Goal: Task Accomplishment & Management: Manage account settings

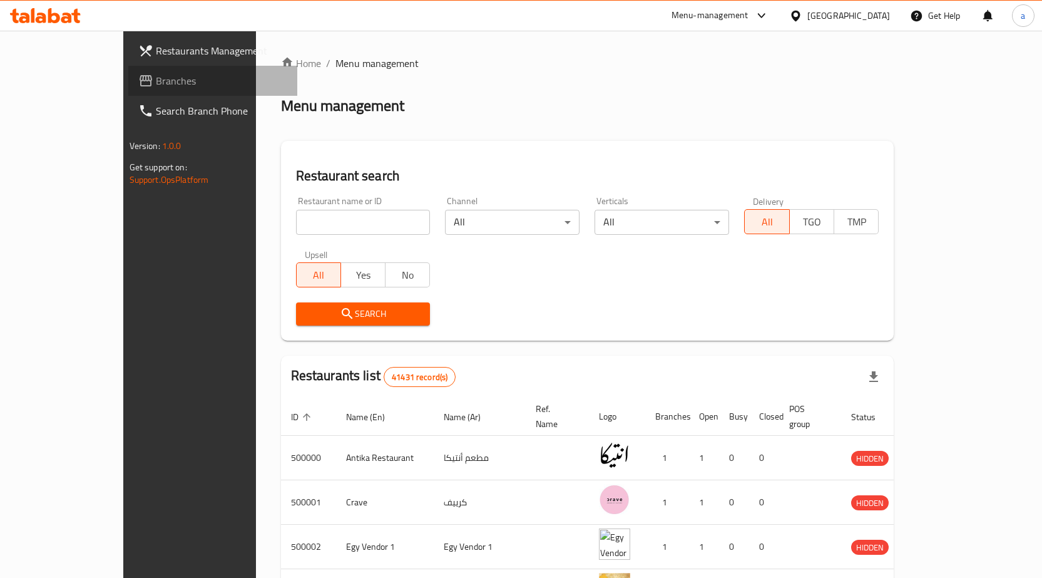
click at [156, 86] on span "Branches" at bounding box center [221, 80] width 131 height 15
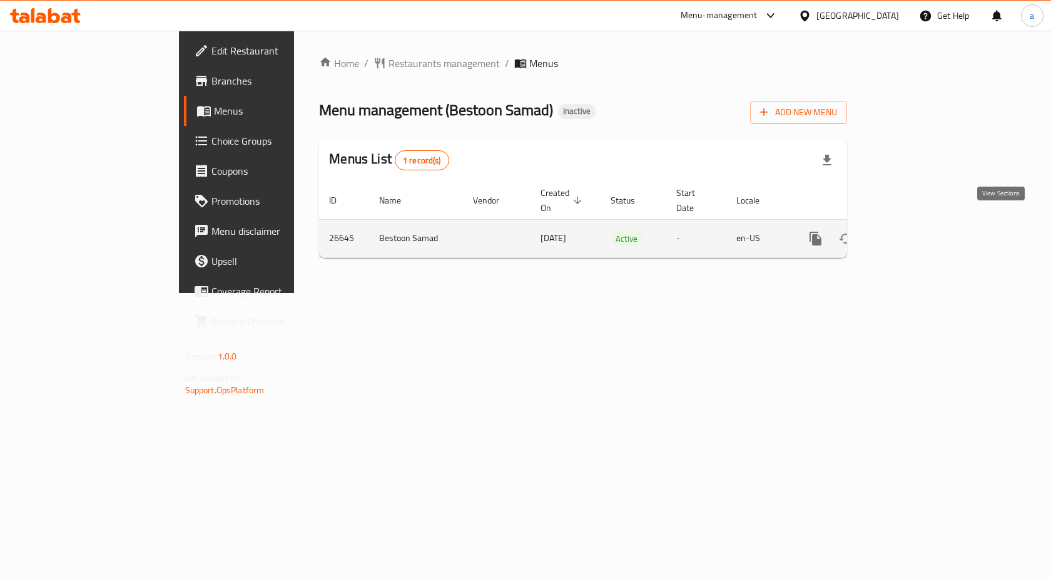
click at [914, 231] on icon "enhanced table" at bounding box center [906, 238] width 15 height 15
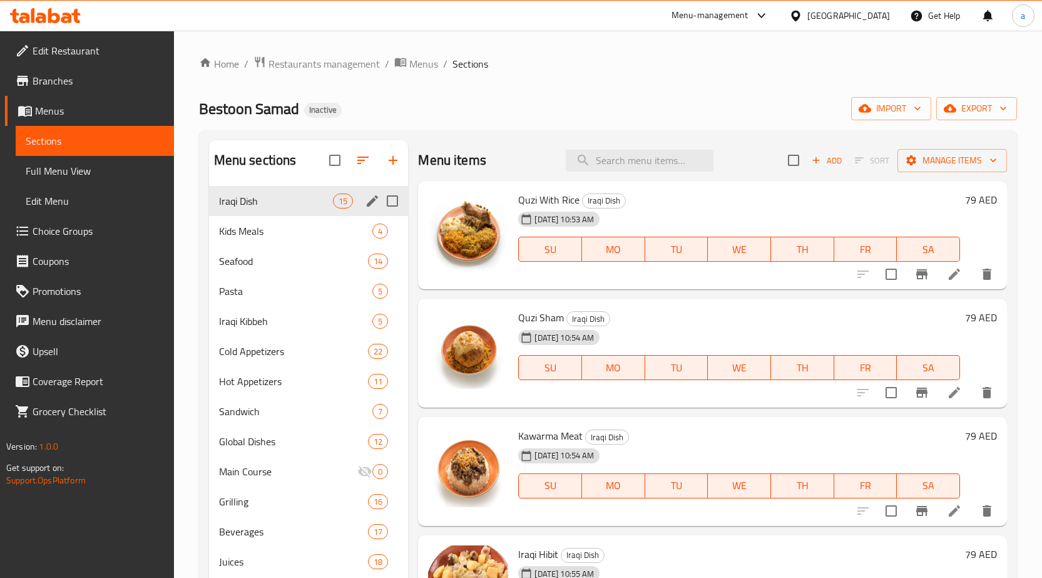
click at [275, 201] on span "Iraqi Dish" at bounding box center [276, 200] width 115 height 15
click at [285, 196] on span "Iraqi Dish" at bounding box center [276, 200] width 115 height 15
click at [84, 114] on span "Menus" at bounding box center [99, 110] width 129 height 15
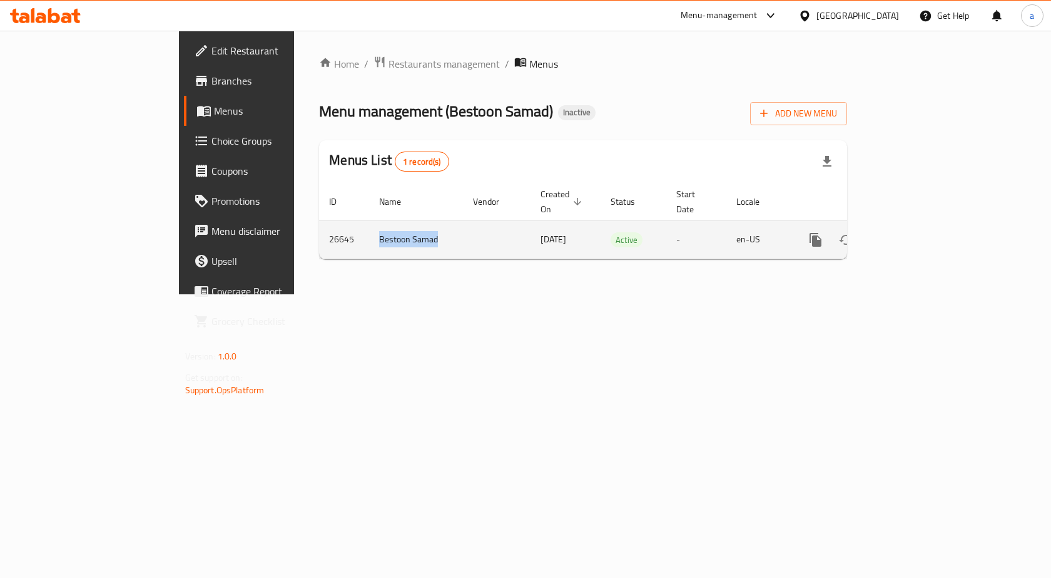
drag, startPoint x: 253, startPoint y: 225, endPoint x: 349, endPoint y: 225, distance: 95.7
click at [349, 225] on tr "26645 Bestoon Samad [DATE] Active - en-[GEOGRAPHIC_DATA]" at bounding box center [625, 239] width 612 height 38
click at [914, 232] on icon "enhanced table" at bounding box center [906, 239] width 15 height 15
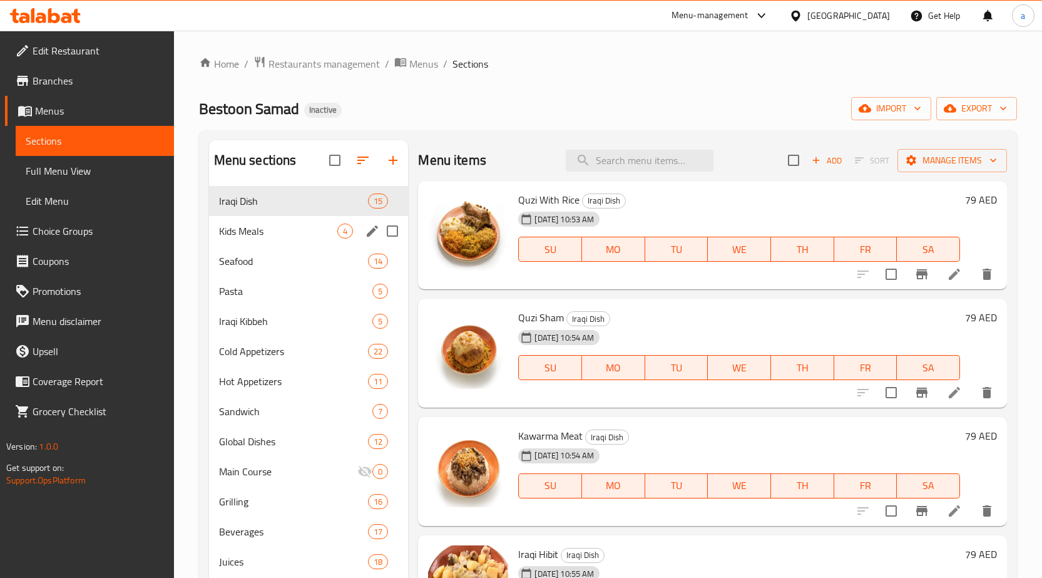
click at [285, 242] on div "Kids Meals 4" at bounding box center [309, 231] width 200 height 30
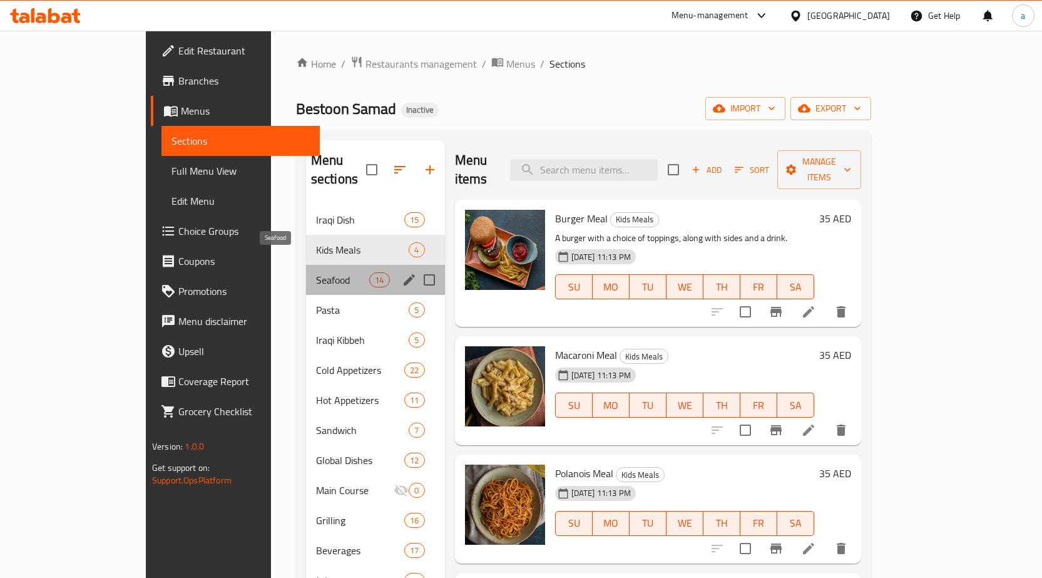
click at [316, 272] on span "Seafood" at bounding box center [342, 279] width 53 height 15
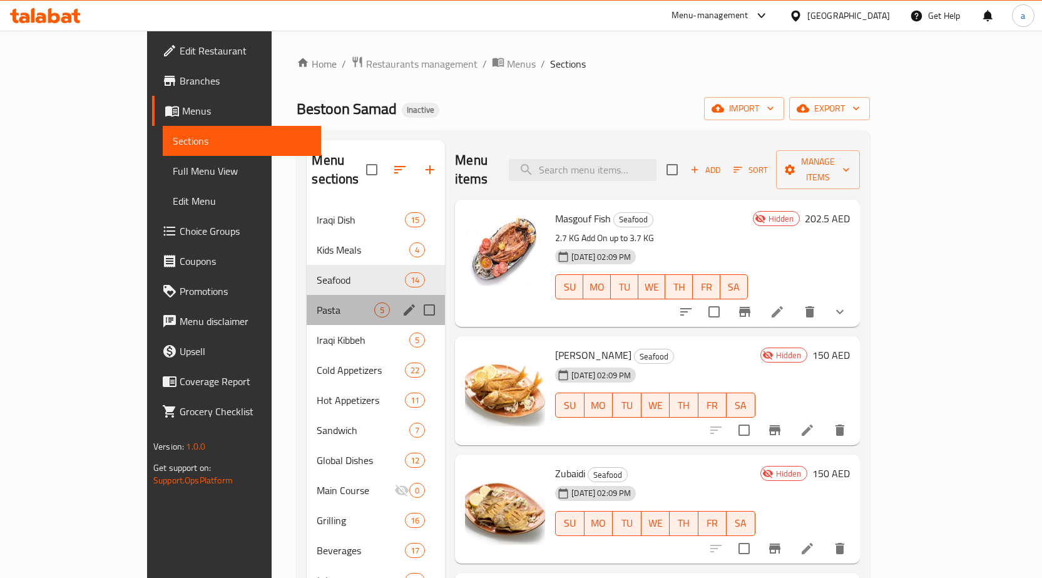
click at [307, 295] on div "Pasta 5" at bounding box center [376, 310] width 138 height 30
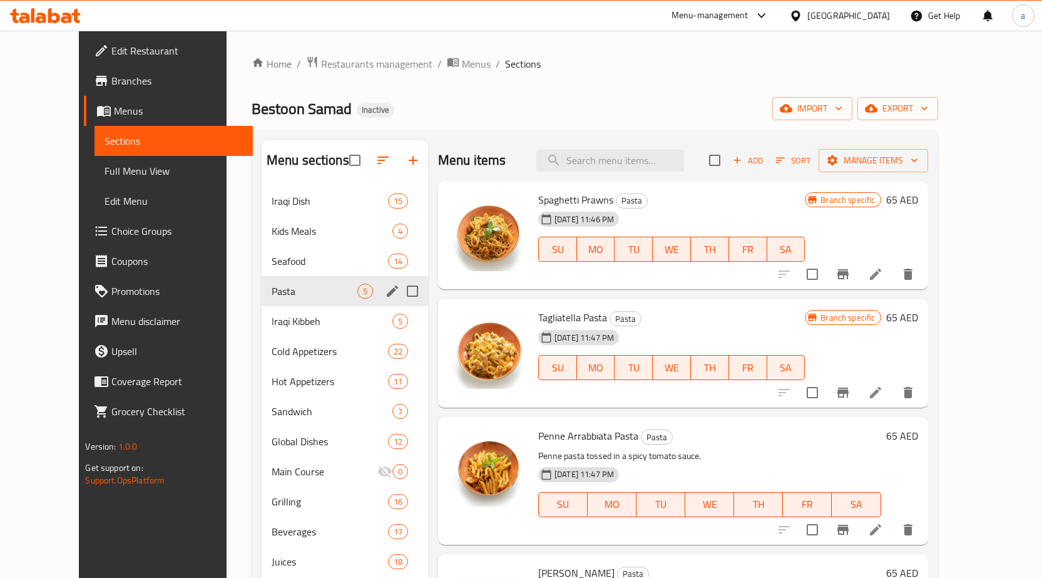
click at [283, 305] on div "Pasta 5" at bounding box center [345, 291] width 166 height 30
click at [282, 314] on span "Iraqi Kibbeh" at bounding box center [315, 321] width 86 height 15
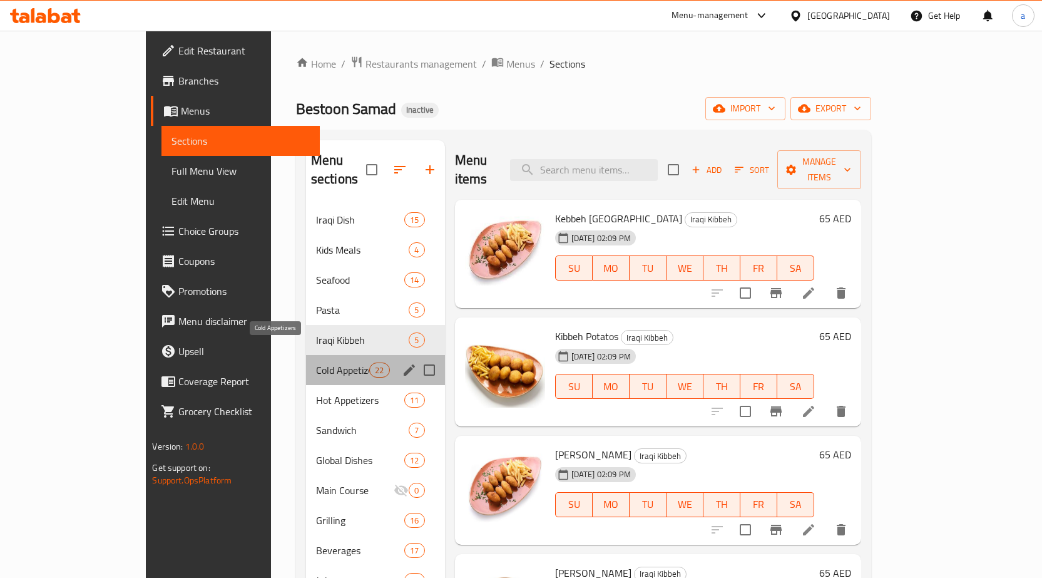
click at [316, 362] on span "Cold Appetizers" at bounding box center [342, 369] width 53 height 15
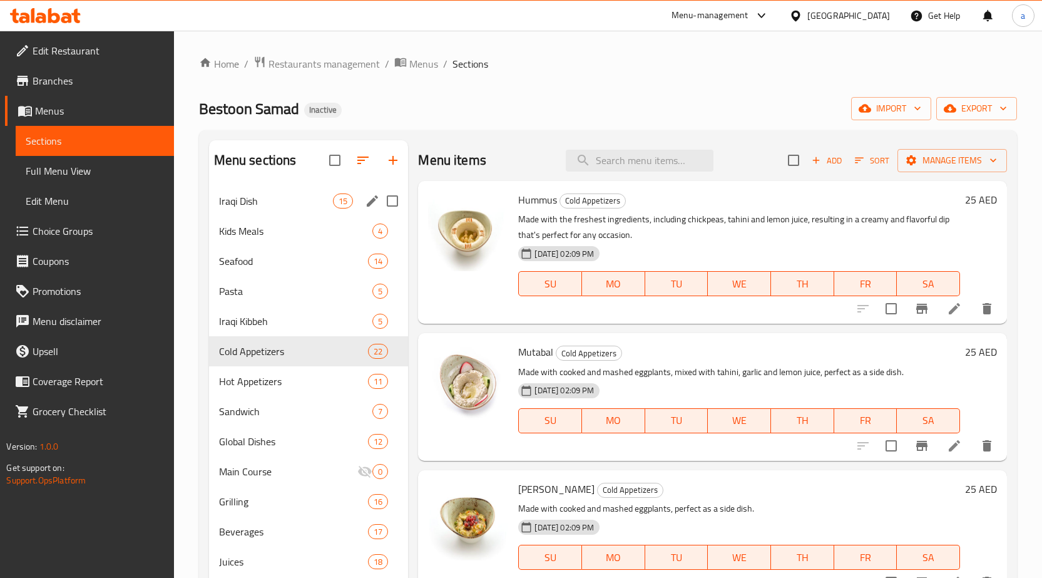
click at [275, 188] on div "Iraqi Dish 15" at bounding box center [309, 201] width 200 height 30
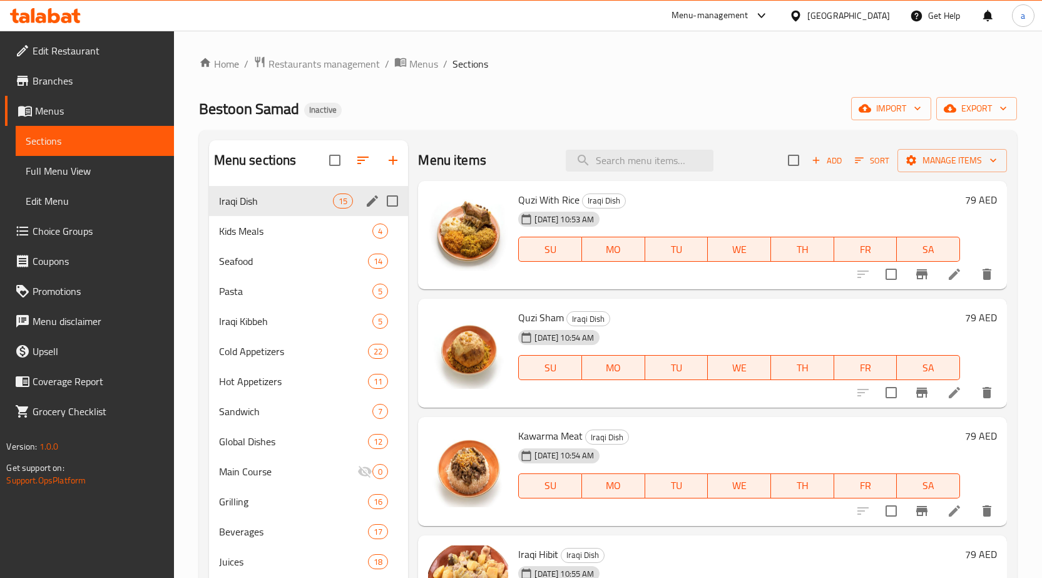
click at [278, 193] on div "Iraqi Dish 15" at bounding box center [309, 201] width 200 height 30
drag, startPoint x: 519, startPoint y: 204, endPoint x: 568, endPoint y: 207, distance: 49.5
click at [568, 207] on div "Quzi With Rice Iraqi Dish [DATE] 10:53 AM SU MO TU WE TH FR SA" at bounding box center [739, 235] width 452 height 99
click at [633, 198] on h6 "Quzi With Rice Iraqi Dish" at bounding box center [739, 200] width 442 height 18
drag, startPoint x: 558, startPoint y: 318, endPoint x: 516, endPoint y: 320, distance: 42.6
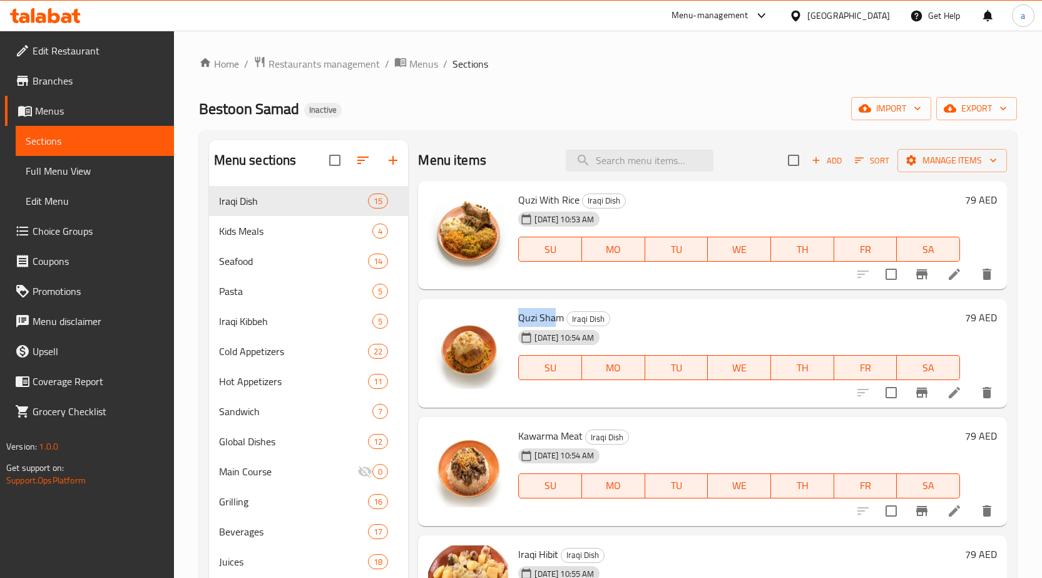
click at [516, 320] on div "Quzi Sham Iraqi Dish [DATE] 10:54 AM SU MO TU WE TH FR SA" at bounding box center [739, 352] width 452 height 99
click at [514, 319] on div "Quzi Sham Iraqi Dish [DATE] 10:54 AM SU MO TU WE TH FR SA" at bounding box center [739, 352] width 452 height 99
drag, startPoint x: 514, startPoint y: 319, endPoint x: 557, endPoint y: 322, distance: 43.3
click at [557, 322] on div "Quzi Sham Iraqi Dish [DATE] 10:54 AM SU MO TU WE TH FR SA" at bounding box center [739, 352] width 452 height 99
click at [947, 277] on icon at bounding box center [954, 274] width 15 height 15
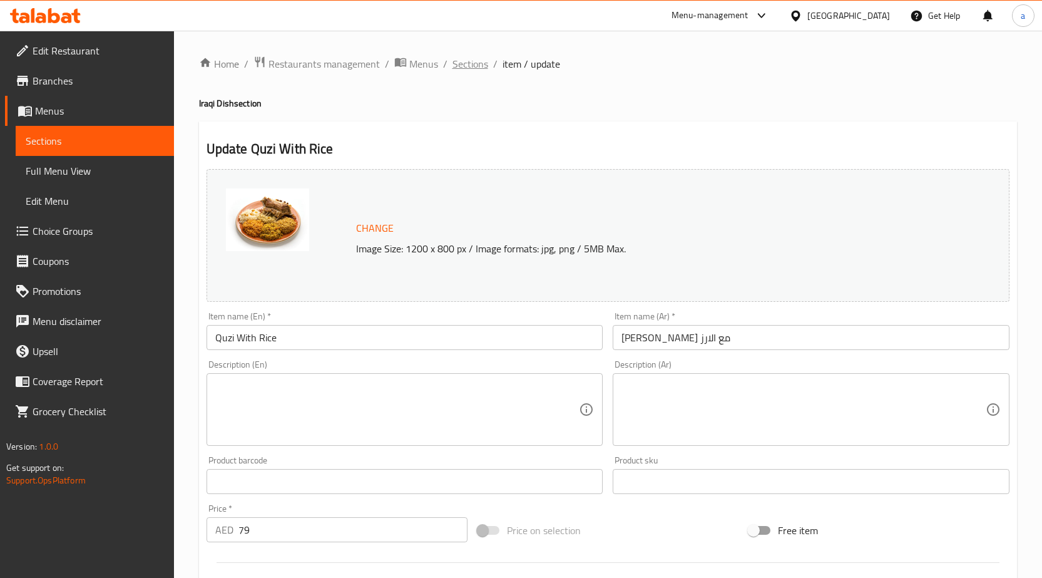
click at [468, 70] on span "Sections" at bounding box center [470, 63] width 36 height 15
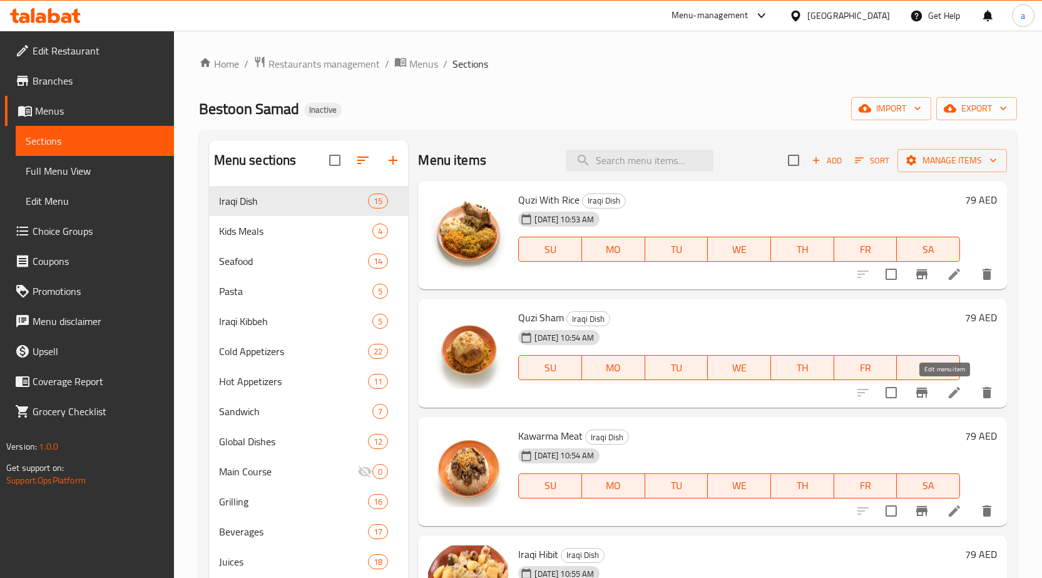
click at [952, 388] on icon at bounding box center [954, 392] width 15 height 15
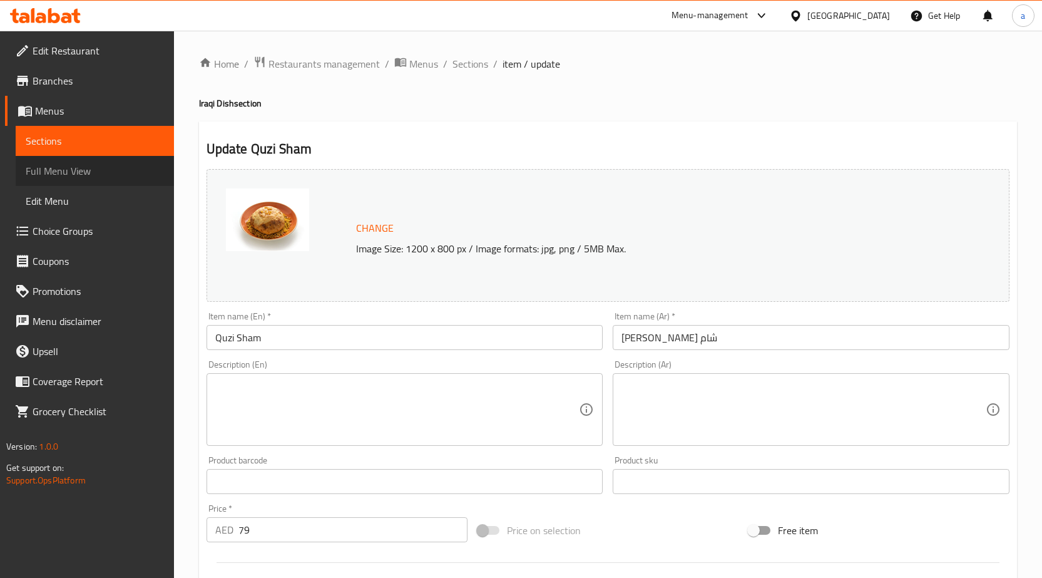
click at [86, 181] on link "Full Menu View" at bounding box center [95, 171] width 158 height 30
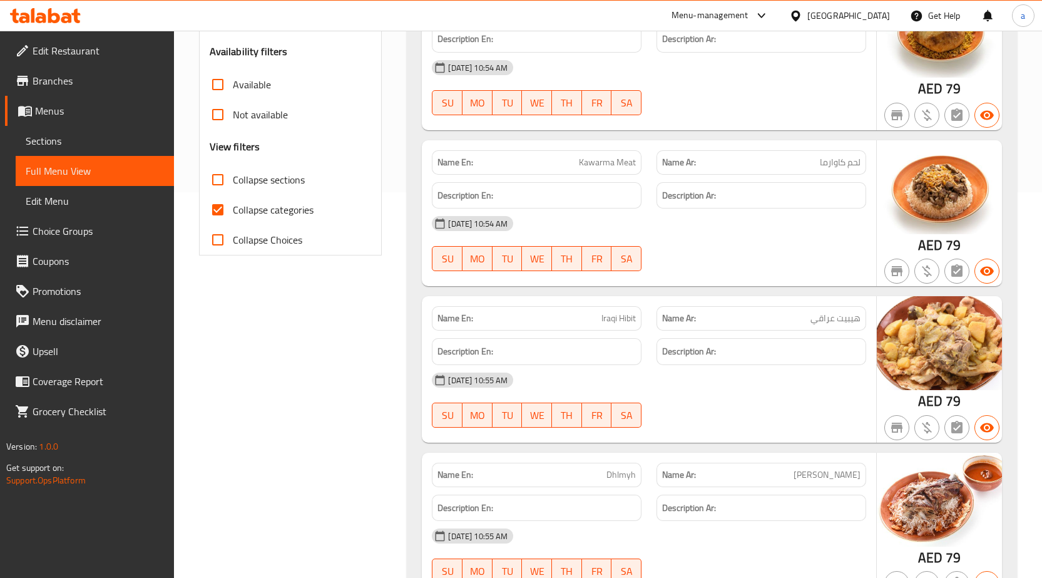
scroll to position [313, 0]
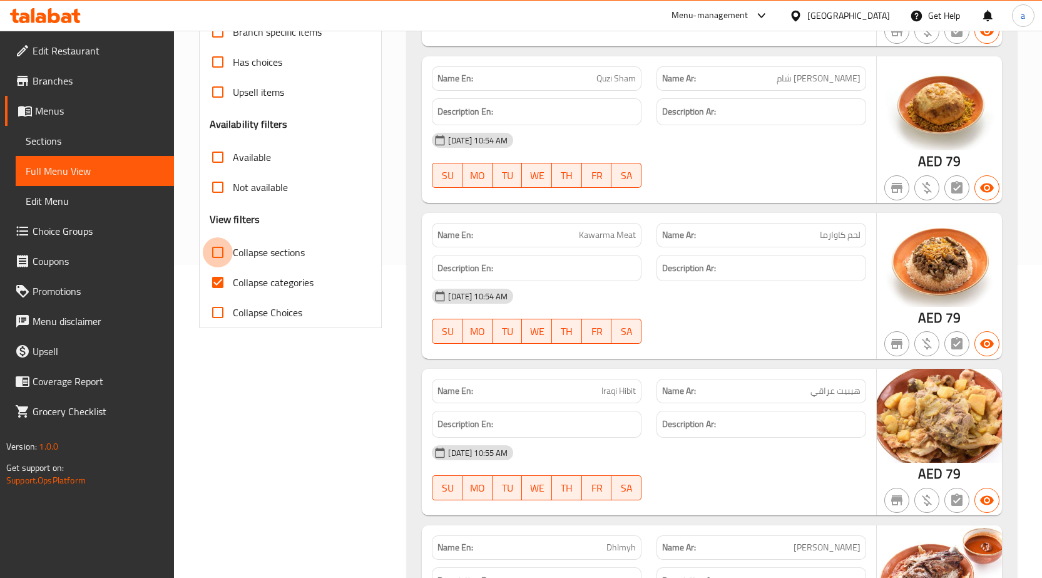
click at [212, 258] on input "Collapse sections" at bounding box center [218, 252] width 30 height 30
checkbox input "true"
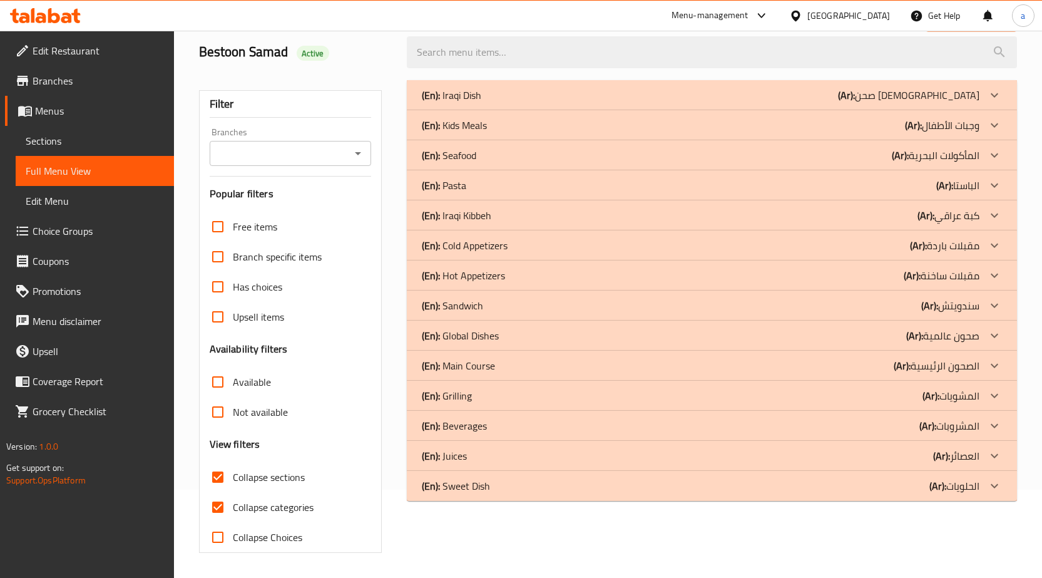
click at [225, 492] on input "Collapse categories" at bounding box center [218, 507] width 30 height 30
checkbox input "false"
click at [767, 91] on div "(En): Iraqi Dish (Ar): صحن [DEMOGRAPHIC_DATA]" at bounding box center [701, 95] width 558 height 15
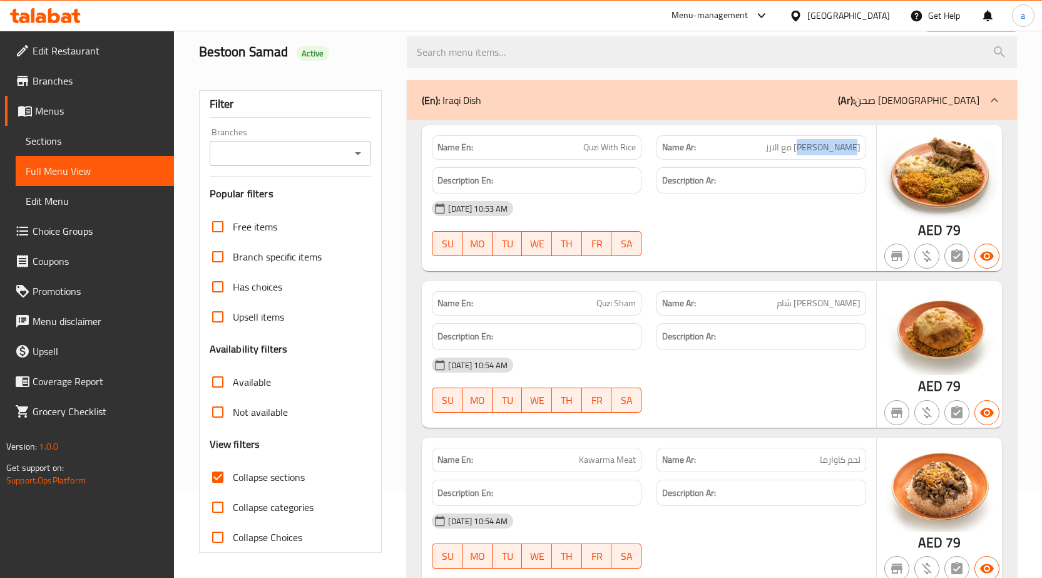
drag, startPoint x: 831, startPoint y: 149, endPoint x: 816, endPoint y: 149, distance: 15.0
click at [816, 149] on span "[PERSON_NAME] مع الارز" at bounding box center [812, 147] width 95 height 13
drag, startPoint x: 827, startPoint y: 301, endPoint x: 847, endPoint y: 300, distance: 20.1
click at [847, 300] on span "[PERSON_NAME] شام" at bounding box center [819, 303] width 84 height 13
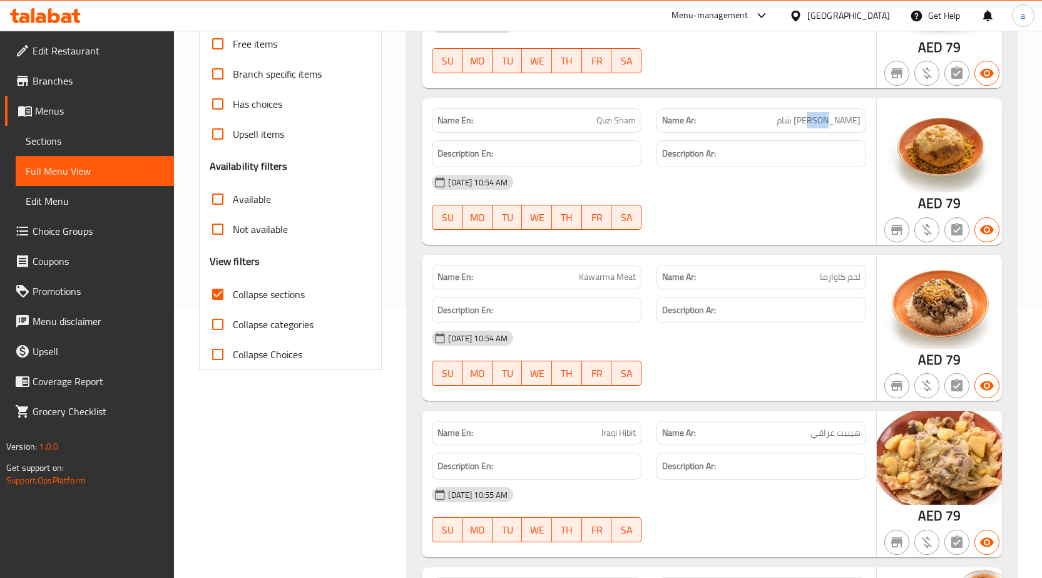
scroll to position [276, 0]
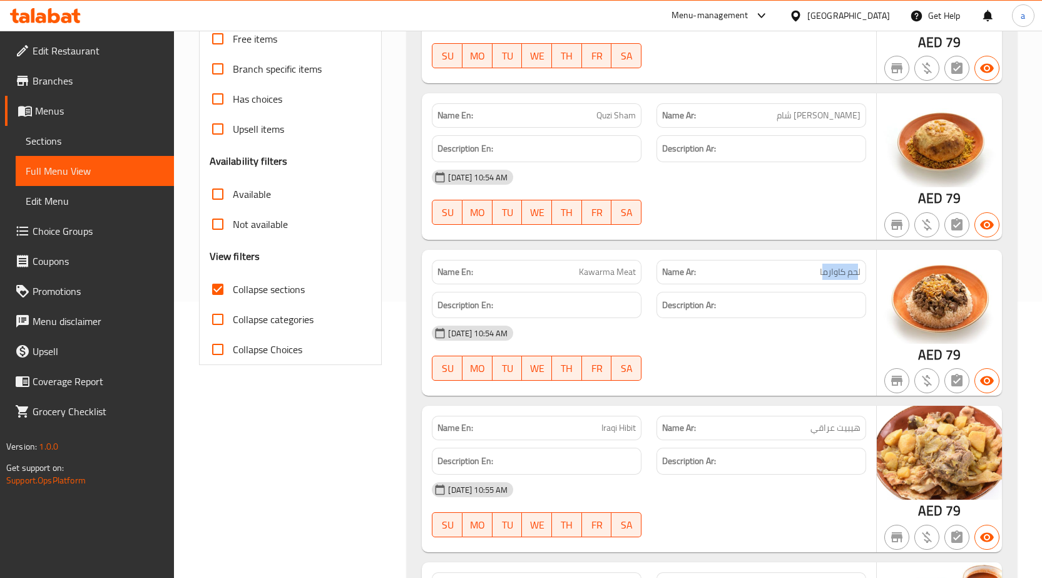
drag, startPoint x: 847, startPoint y: 272, endPoint x: 857, endPoint y: 272, distance: 10.0
click at [857, 272] on span "لحم كاوارما" at bounding box center [840, 271] width 41 height 13
drag, startPoint x: 563, startPoint y: 268, endPoint x: 681, endPoint y: 270, distance: 118.9
click at [680, 270] on div "Name En: Kawarma Meat Name Ar: لحم كاوارما" at bounding box center [648, 271] width 449 height 39
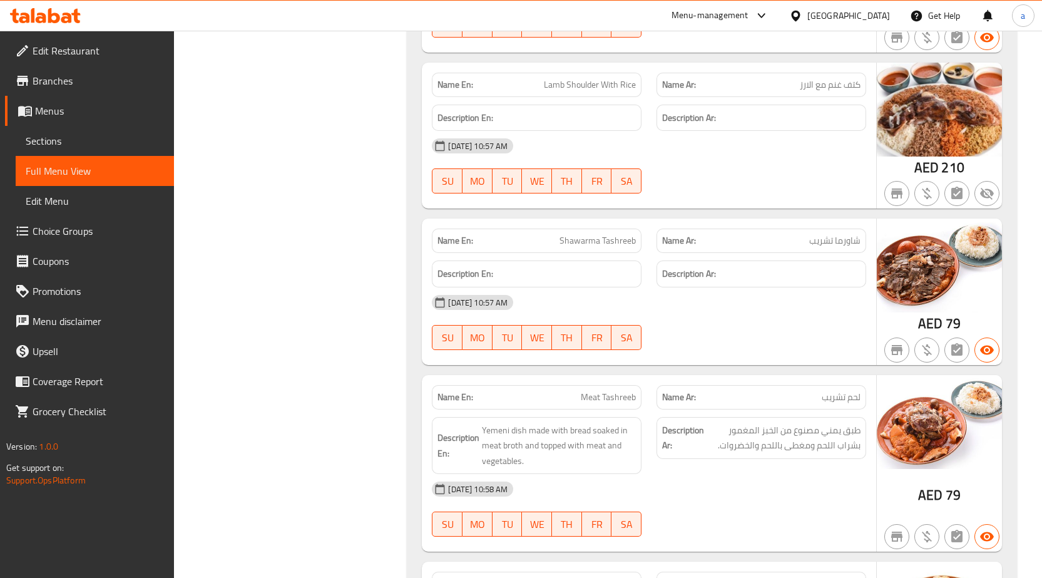
scroll to position [1277, 0]
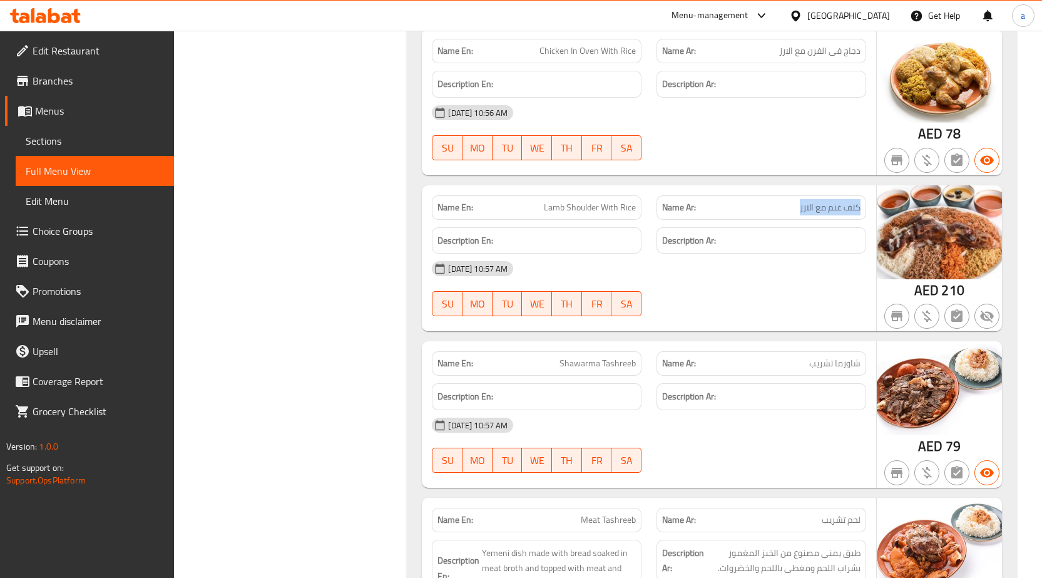
drag, startPoint x: 796, startPoint y: 210, endPoint x: 864, endPoint y: 210, distance: 68.2
click at [864, 210] on div "Name Ar: كتف غنم مع الارز" at bounding box center [761, 207] width 210 height 24
click at [86, 110] on span "Menus" at bounding box center [99, 110] width 129 height 15
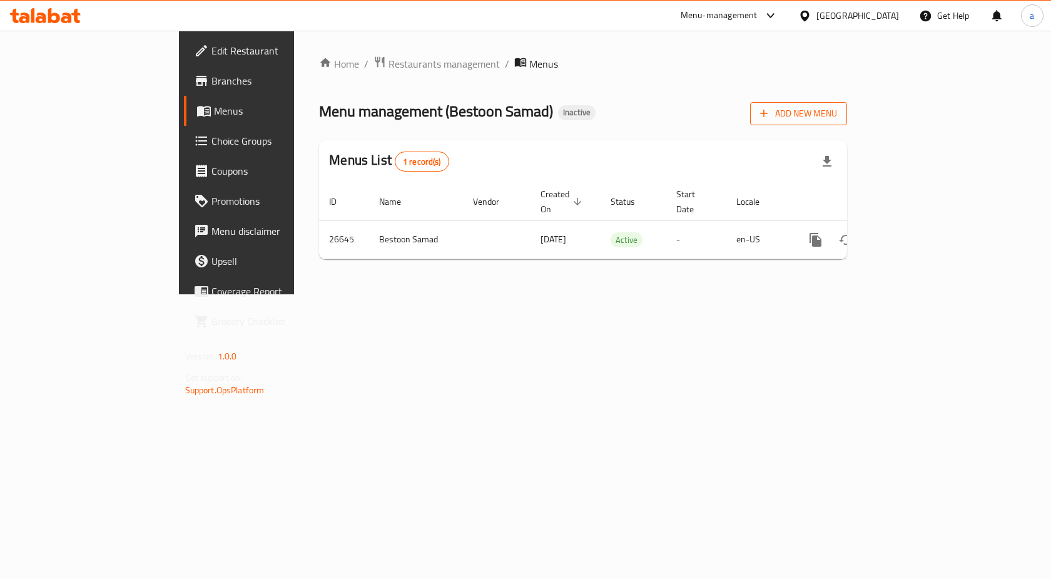
click at [837, 115] on span "Add New Menu" at bounding box center [798, 114] width 77 height 16
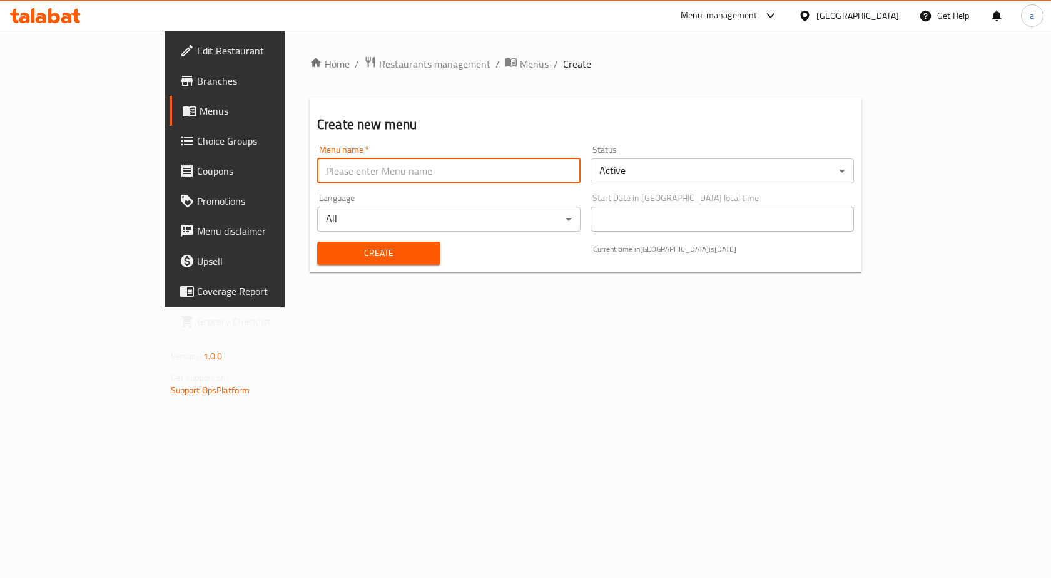
drag, startPoint x: 354, startPoint y: 161, endPoint x: 359, endPoint y: 168, distance: 8.0
click at [354, 161] on input "text" at bounding box center [448, 170] width 263 height 25
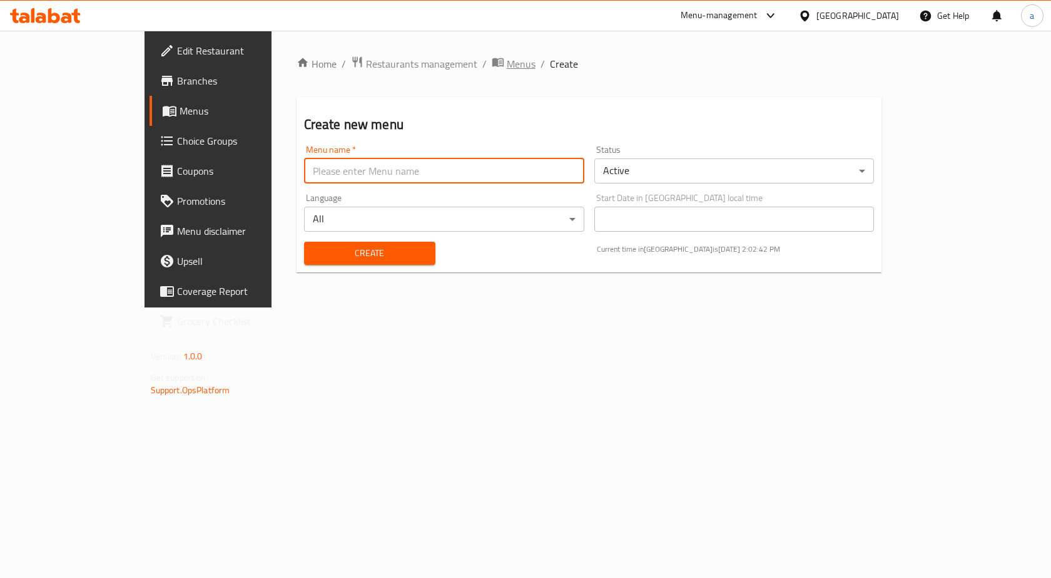
click at [507, 63] on span "Menus" at bounding box center [521, 63] width 29 height 15
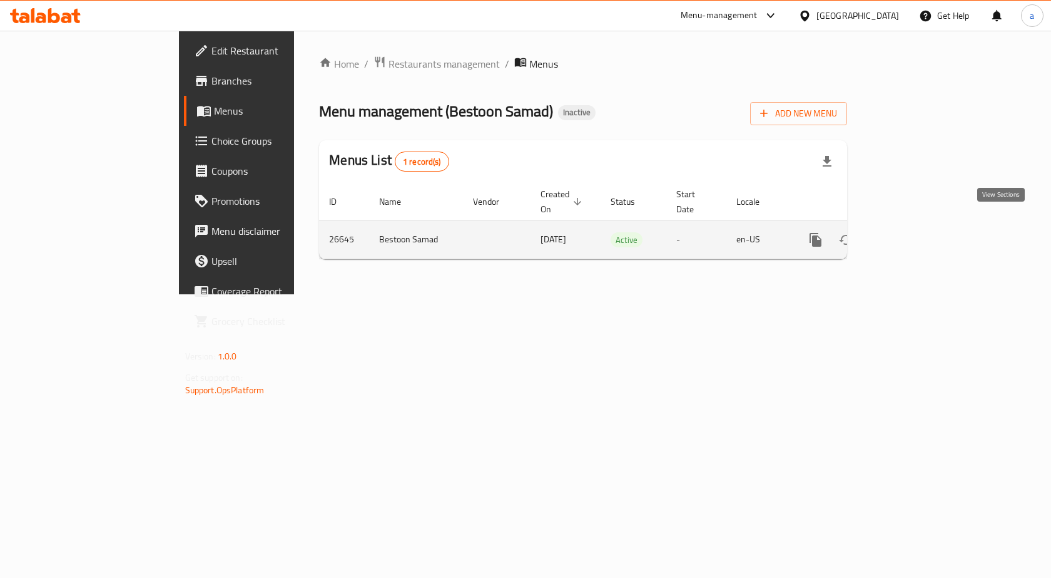
click at [914, 232] on icon "enhanced table" at bounding box center [906, 239] width 15 height 15
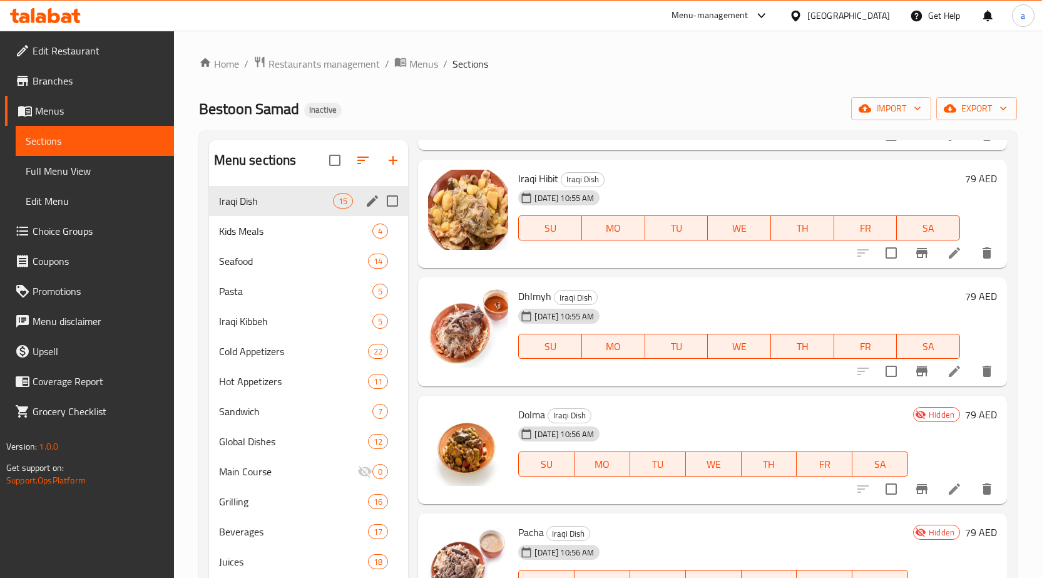
click at [312, 207] on span "Iraqi Dish" at bounding box center [276, 200] width 115 height 15
click at [305, 231] on span "Kids Meals" at bounding box center [278, 230] width 119 height 15
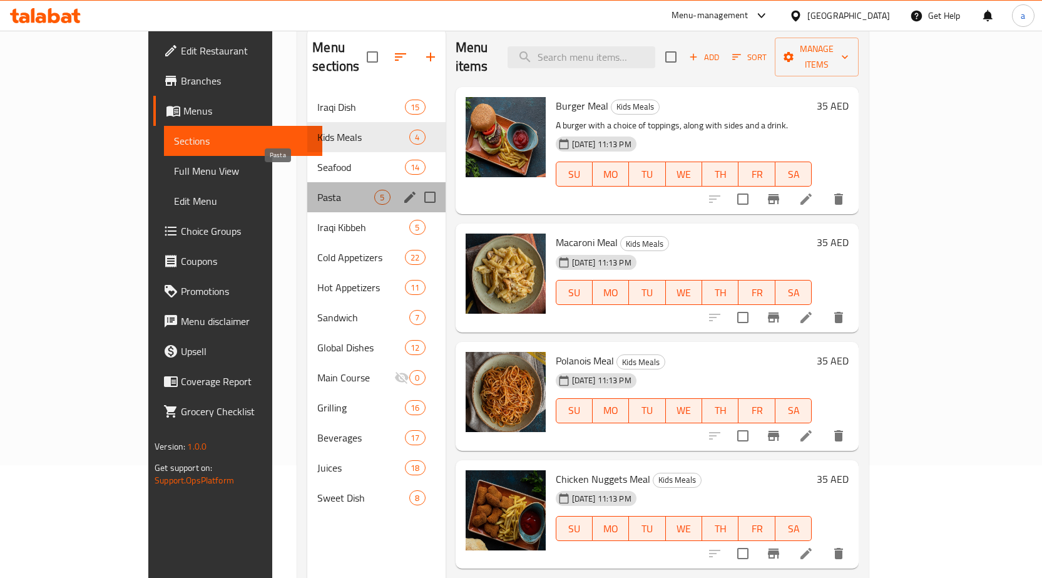
click at [317, 190] on span "Pasta" at bounding box center [345, 197] width 57 height 15
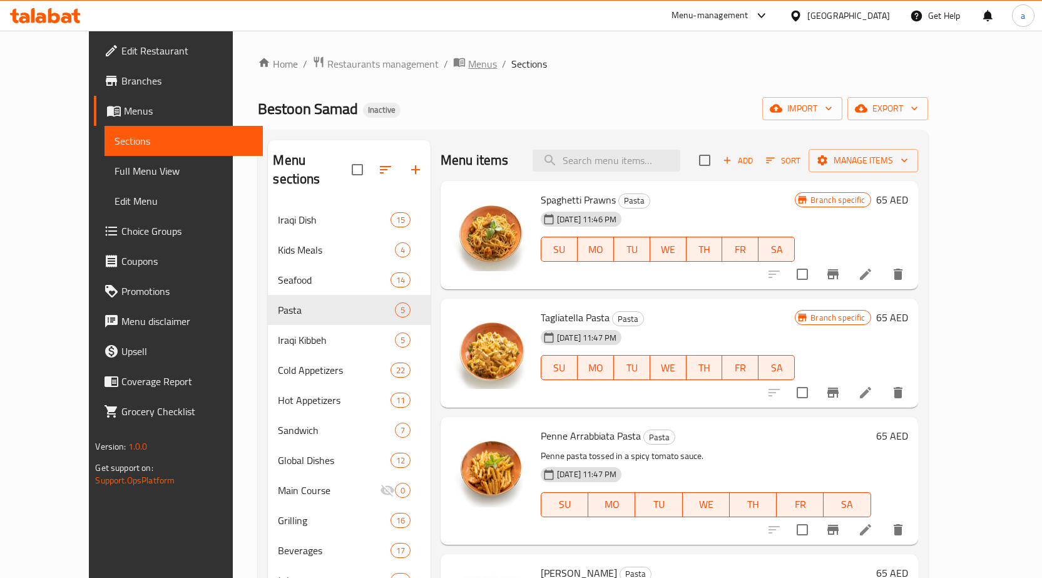
click at [468, 71] on span "Menus" at bounding box center [482, 63] width 29 height 15
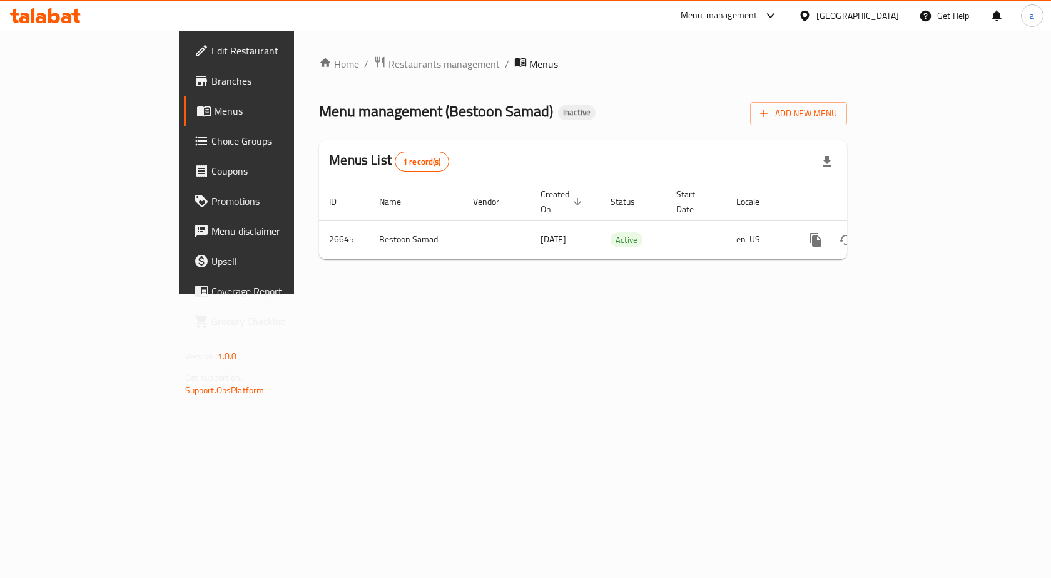
click at [439, 69] on ol "Home / Restaurants management / Menus" at bounding box center [583, 64] width 528 height 16
click at [837, 118] on span "Add New Menu" at bounding box center [798, 114] width 77 height 16
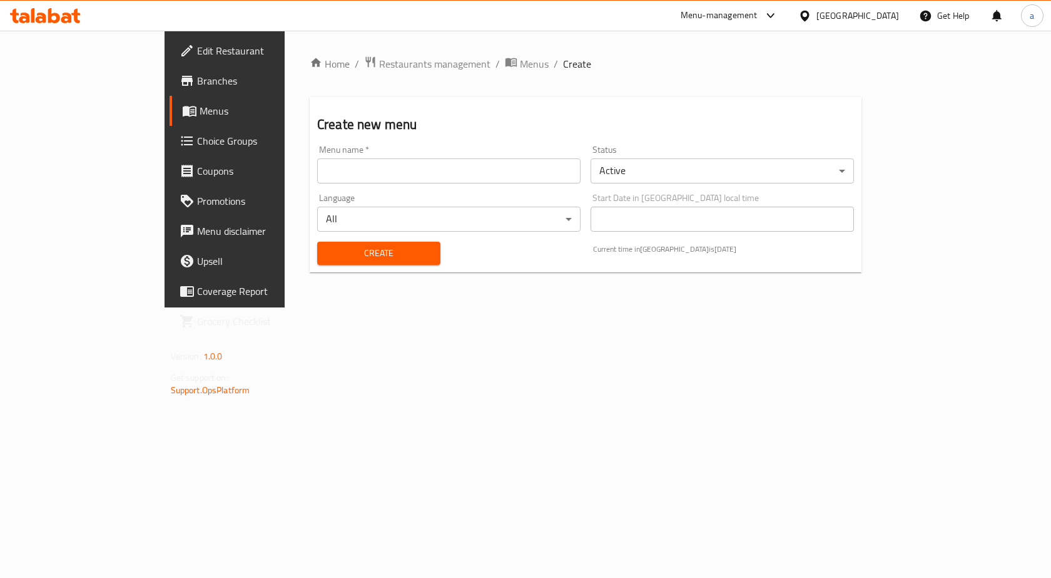
click at [339, 148] on div "Menu name   * Menu name *" at bounding box center [448, 164] width 263 height 38
click at [354, 165] on input "text" at bounding box center [448, 170] width 263 height 25
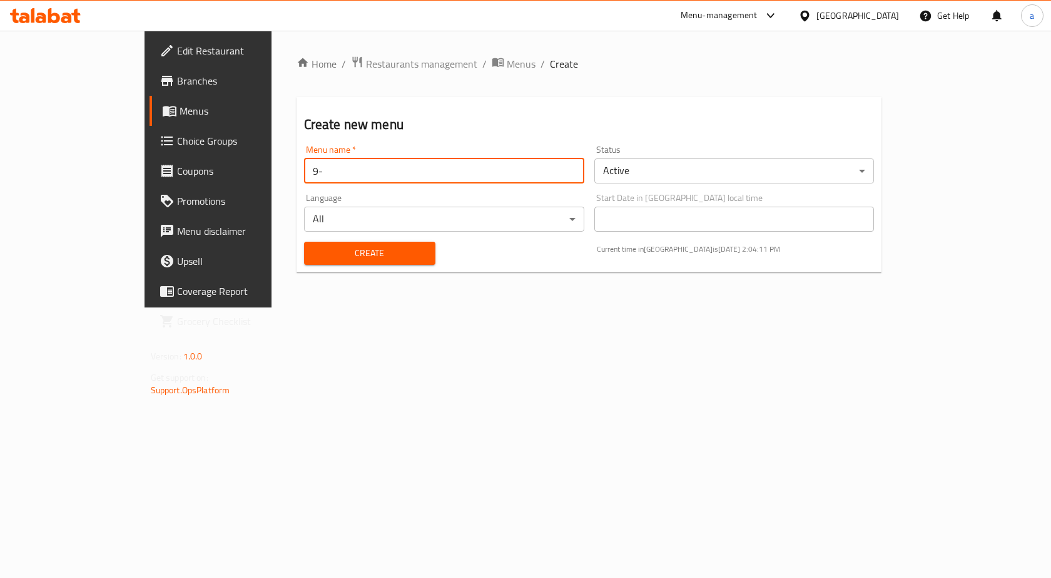
type input "9"
type input "[DATE]"
click at [304, 242] on button "Create" at bounding box center [369, 253] width 131 height 23
click at [180, 115] on span "Menus" at bounding box center [245, 110] width 131 height 15
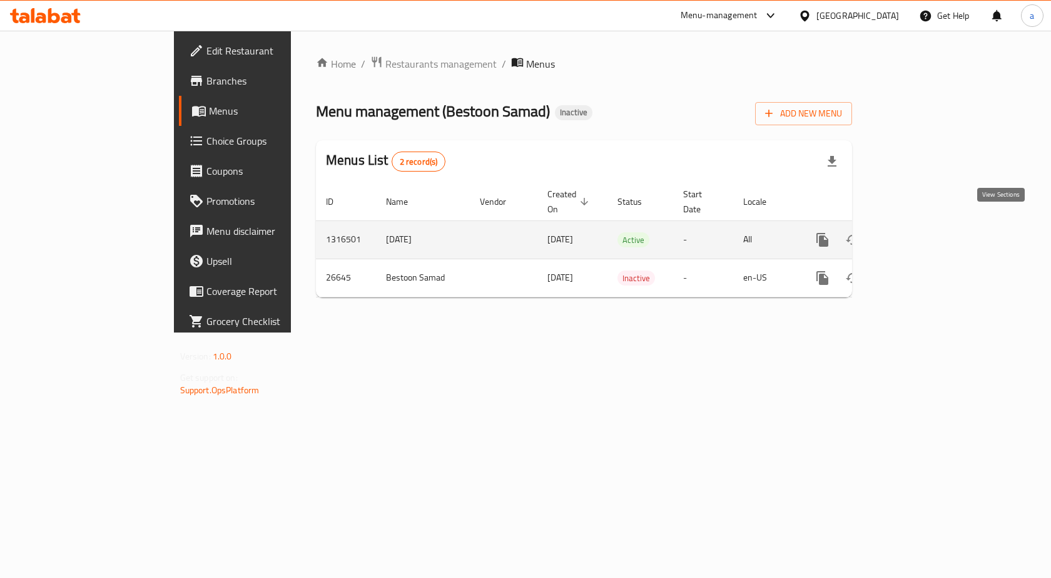
click at [920, 232] on icon "enhanced table" at bounding box center [912, 239] width 15 height 15
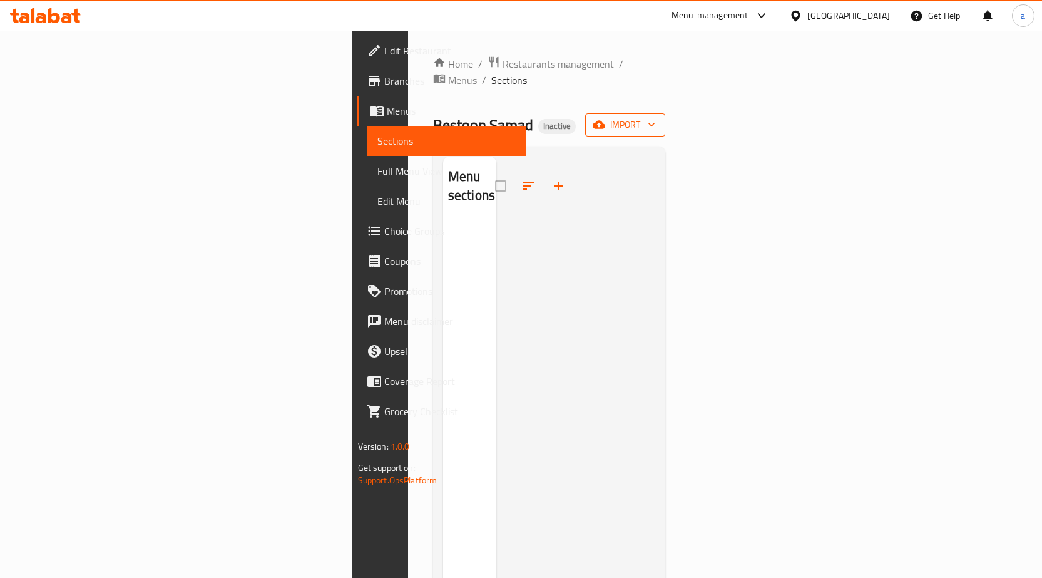
click at [655, 117] on span "import" at bounding box center [625, 125] width 60 height 16
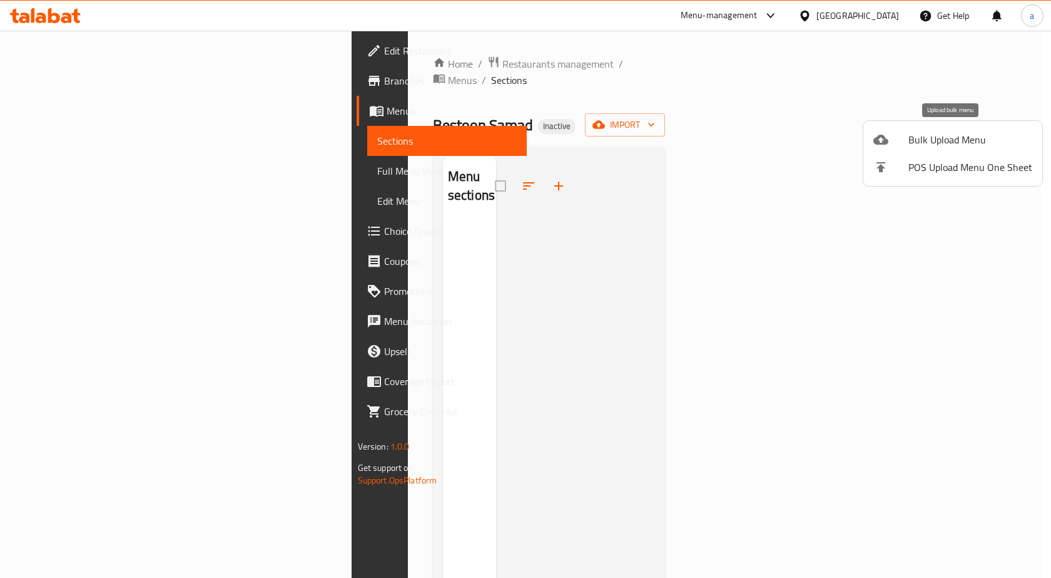
click at [882, 141] on icon at bounding box center [881, 139] width 15 height 15
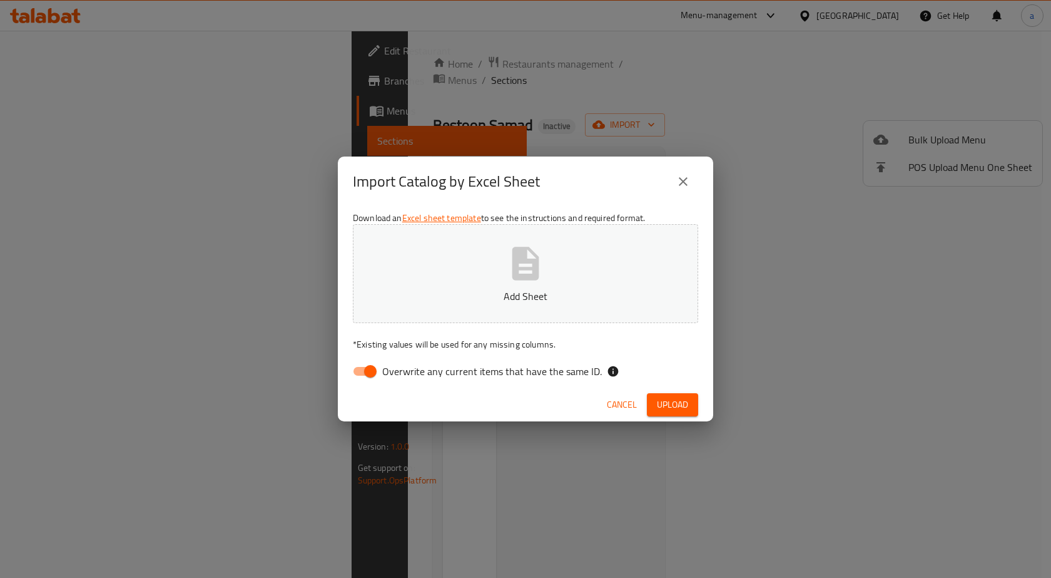
click at [366, 381] on input "Overwrite any current items that have the same ID." at bounding box center [370, 371] width 71 height 24
checkbox input "false"
click at [681, 410] on span "Upload" at bounding box center [672, 405] width 31 height 16
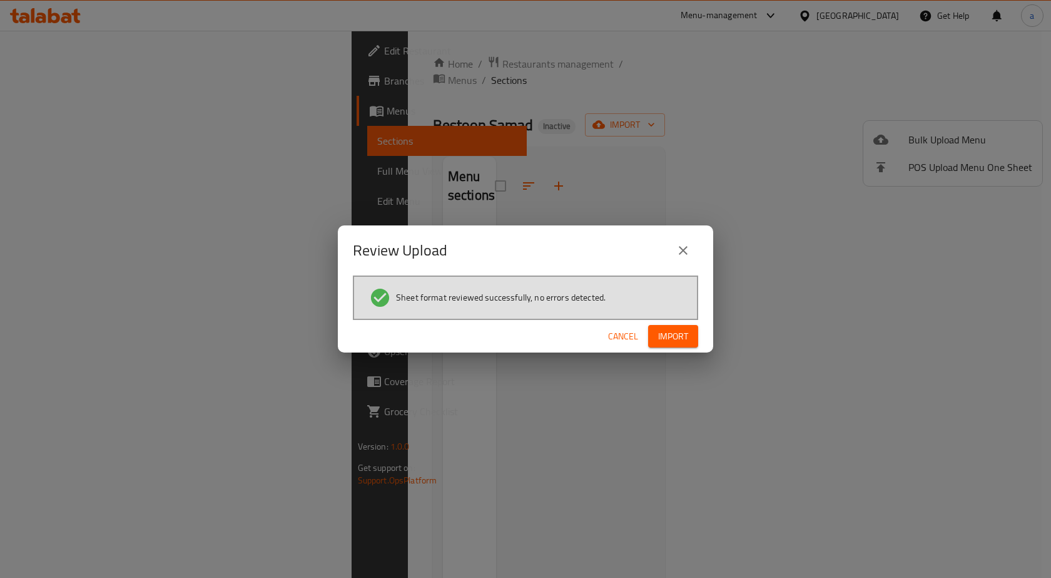
click at [696, 335] on button "Import" at bounding box center [673, 336] width 50 height 23
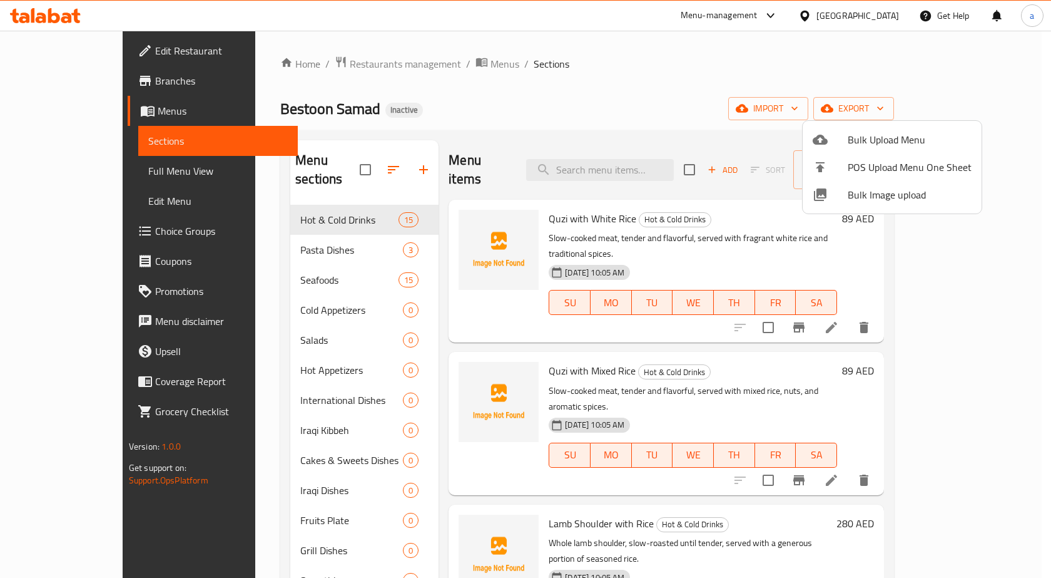
click at [350, 527] on div at bounding box center [525, 289] width 1051 height 578
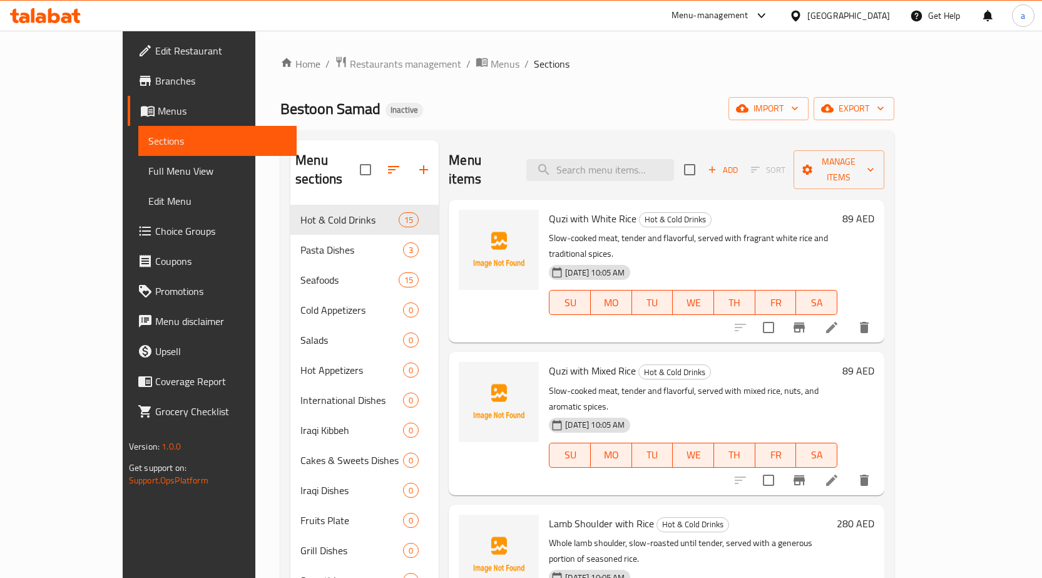
drag, startPoint x: 357, startPoint y: 549, endPoint x: 363, endPoint y: 551, distance: 6.4
click at [359, 549] on div "Hot & Cold Drinks 15 Pasta Dishes 3 Seafoods 15 Cold Appetizers 0 Salads 0 Hot …" at bounding box center [364, 415] width 148 height 421
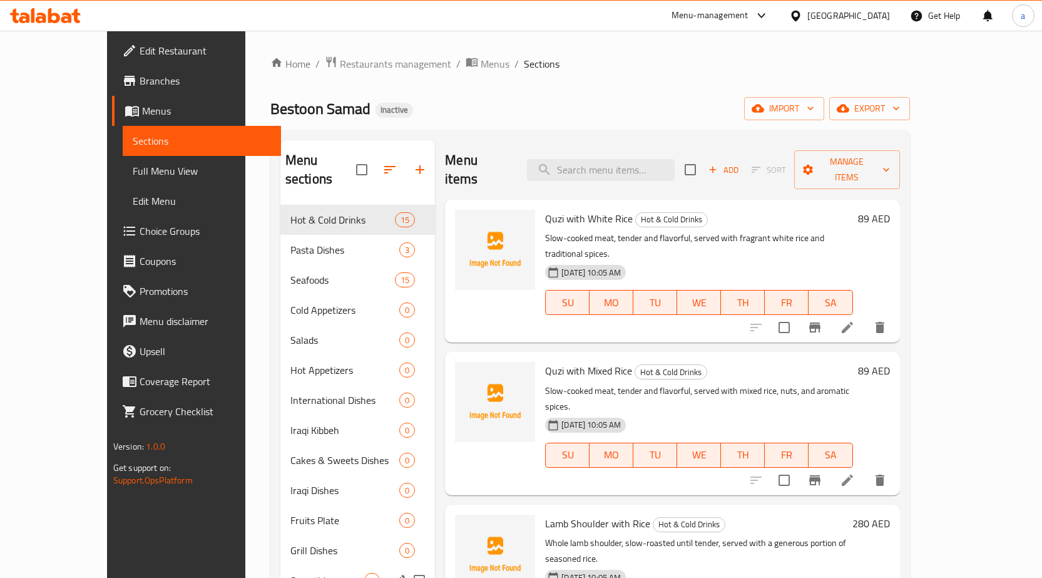
click at [406, 567] on input "Menu sections" at bounding box center [419, 580] width 26 height 26
checkbox input "true"
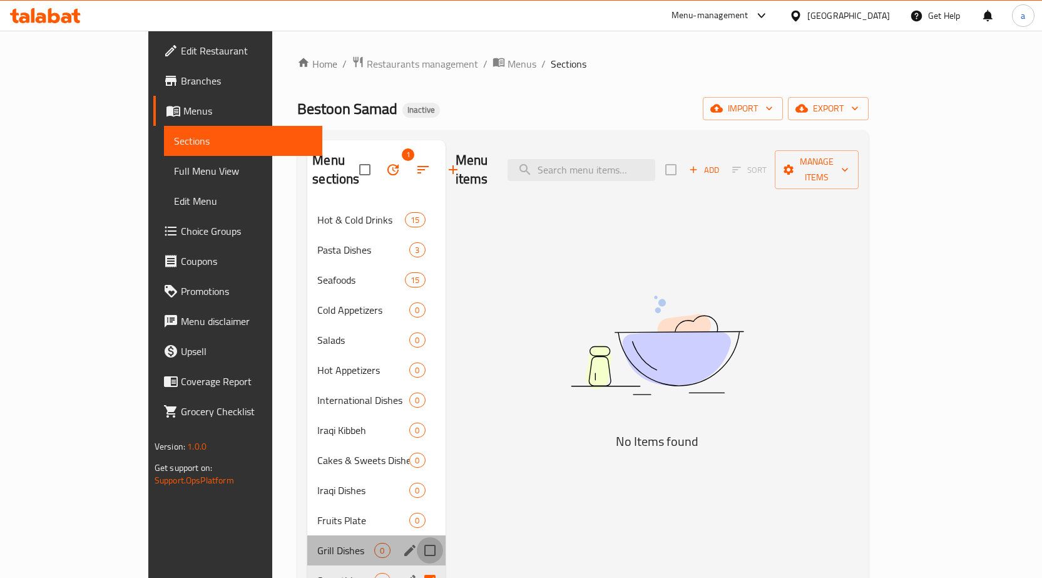
click at [417, 537] on input "Menu sections" at bounding box center [430, 550] width 26 height 26
checkbox input "true"
click at [417, 507] on input "Menu sections" at bounding box center [430, 520] width 26 height 26
checkbox input "true"
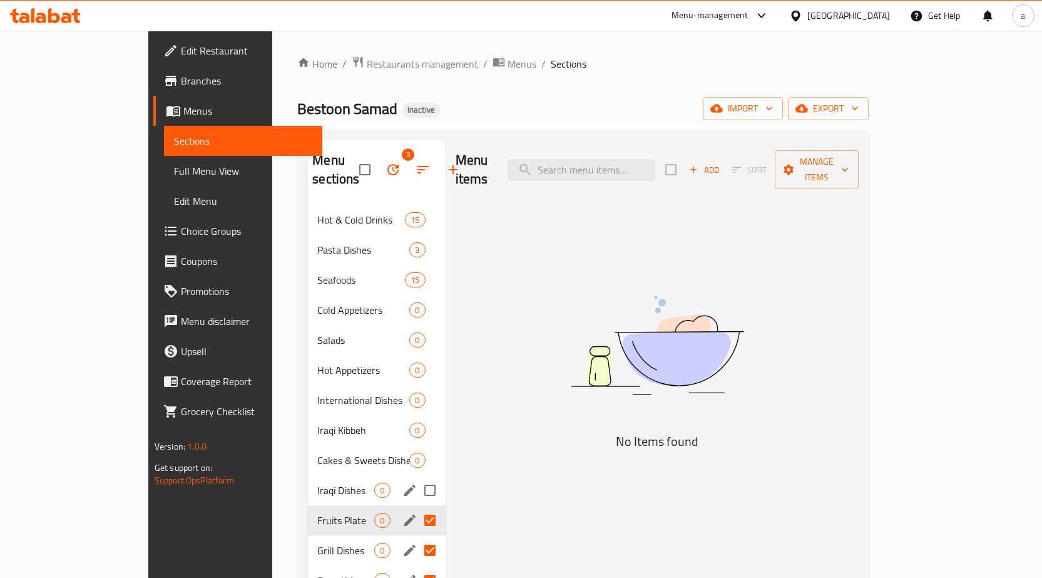
click at [417, 479] on input "Menu sections" at bounding box center [430, 490] width 26 height 26
checkbox input "true"
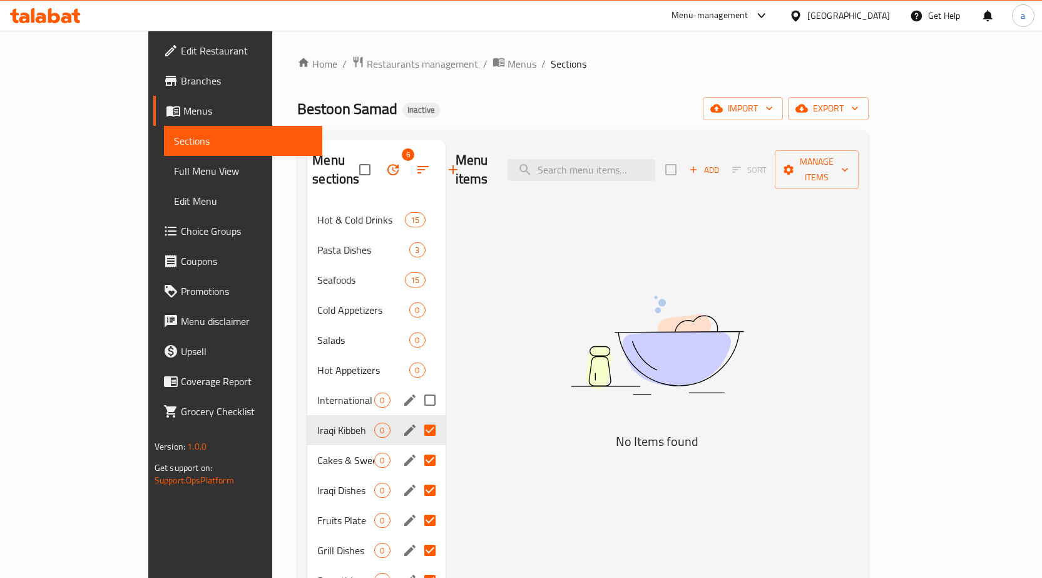
click at [417, 387] on input "Menu sections" at bounding box center [430, 400] width 26 height 26
checkbox input "true"
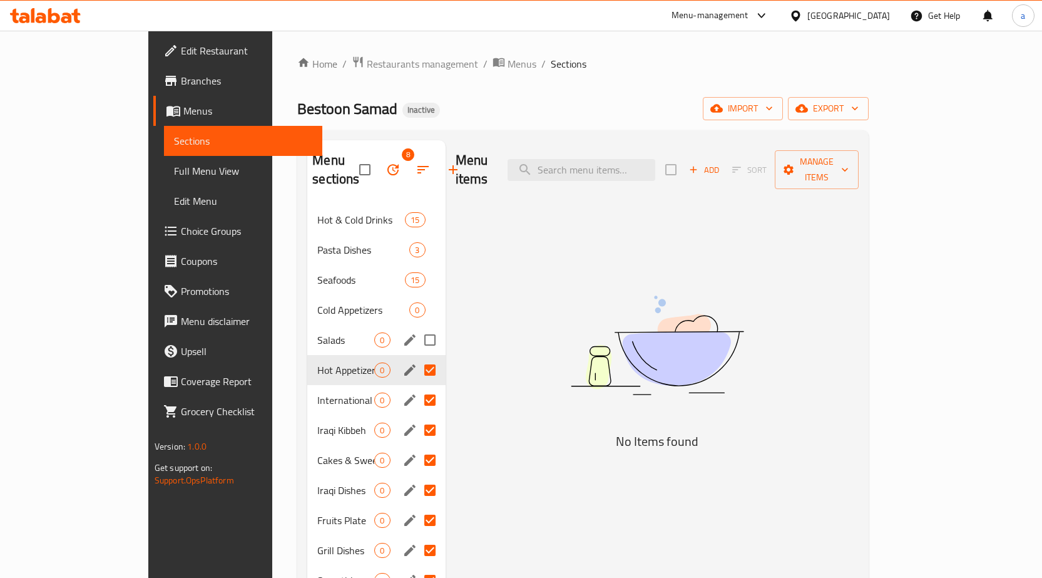
click at [417, 331] on input "Menu sections" at bounding box center [430, 340] width 26 height 26
click at [417, 327] on input "Menu sections" at bounding box center [430, 340] width 26 height 26
checkbox input "false"
click at [417, 297] on input "Menu sections" at bounding box center [430, 310] width 26 height 26
checkbox input "true"
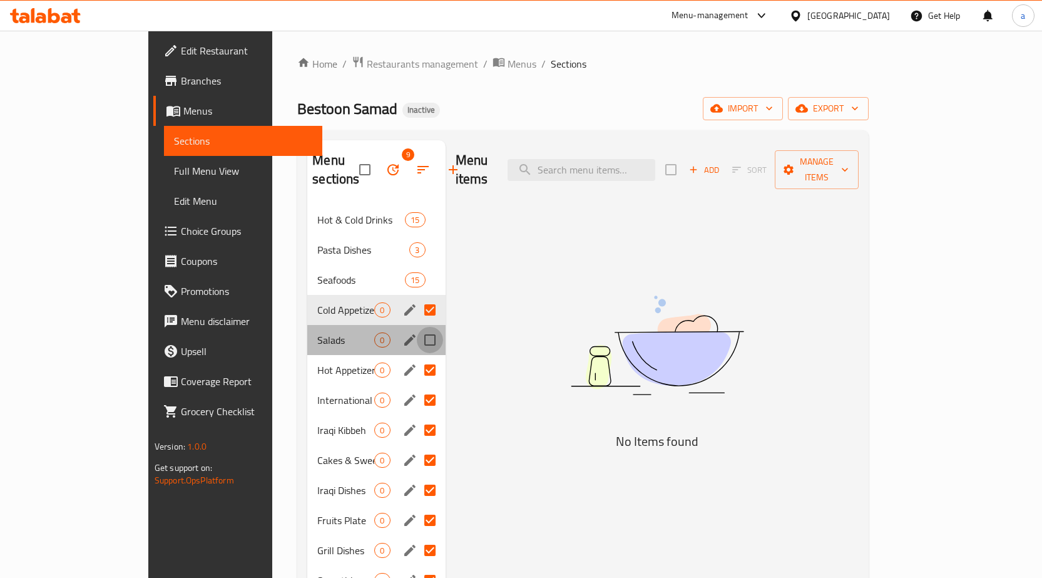
click at [417, 327] on input "Menu sections" at bounding box center [430, 340] width 26 height 26
checkbox input "true"
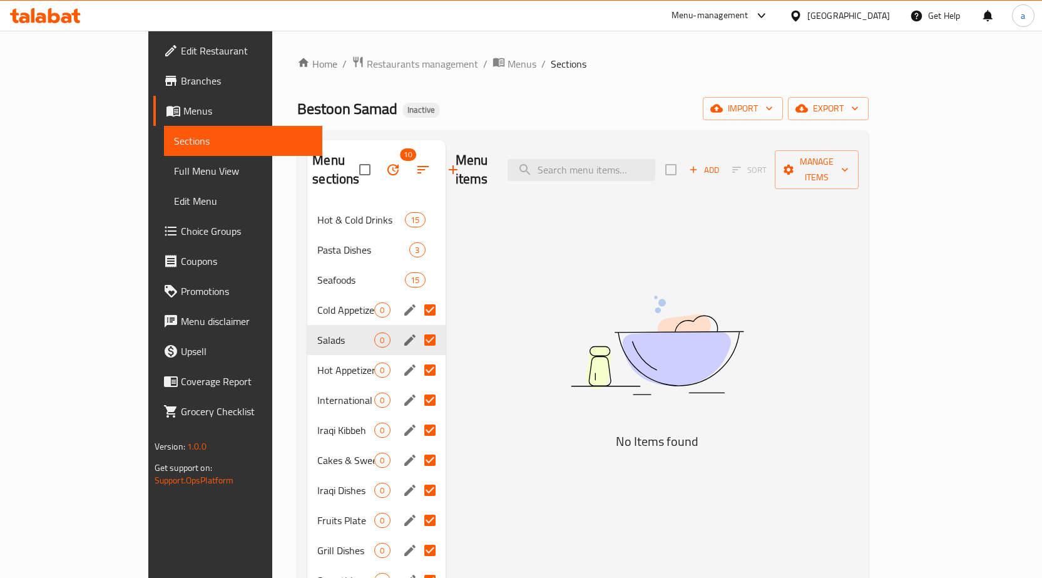
click at [378, 166] on button "button" at bounding box center [393, 170] width 30 height 30
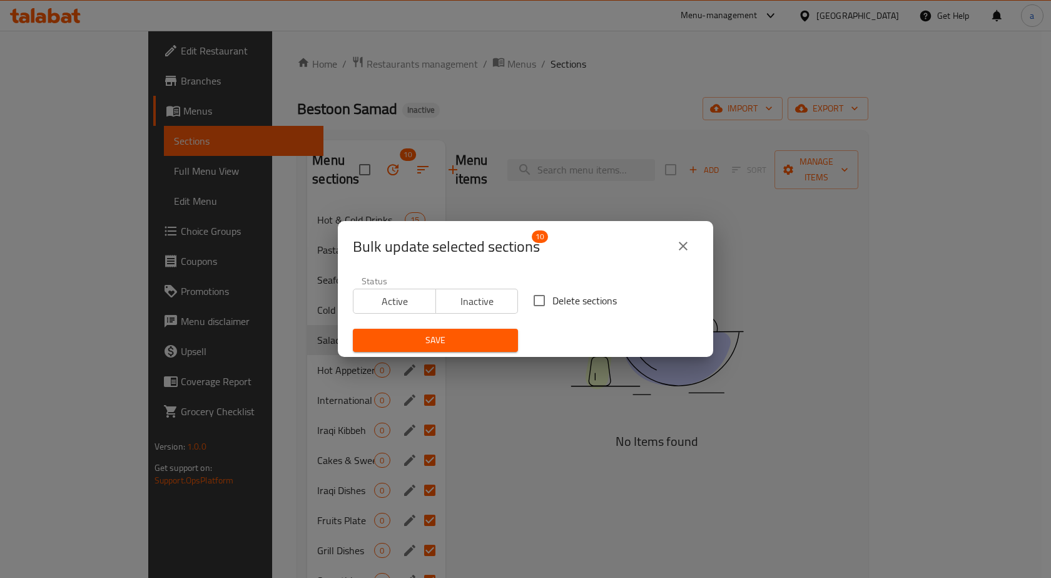
click at [544, 302] on input "Delete sections" at bounding box center [539, 300] width 26 height 26
checkbox input "true"
drag, startPoint x: 478, startPoint y: 325, endPoint x: 485, endPoint y: 334, distance: 10.7
click at [463, 332] on div "Save" at bounding box center [435, 340] width 180 height 38
click at [457, 340] on span "Save" at bounding box center [435, 340] width 145 height 16
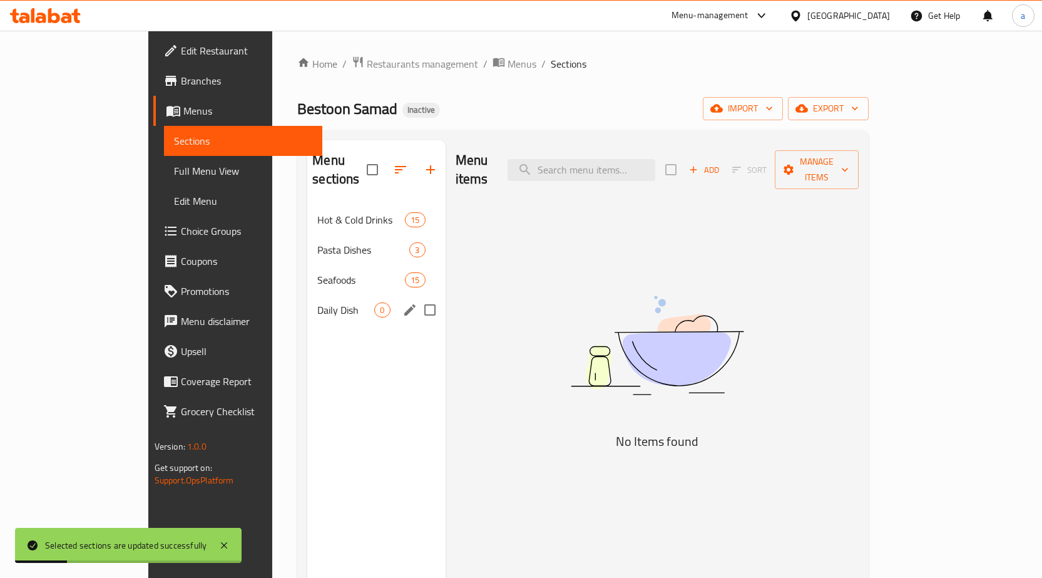
click at [417, 297] on input "Menu sections" at bounding box center [430, 310] width 26 height 26
checkbox input "true"
click at [387, 164] on icon "button" at bounding box center [392, 169] width 11 height 11
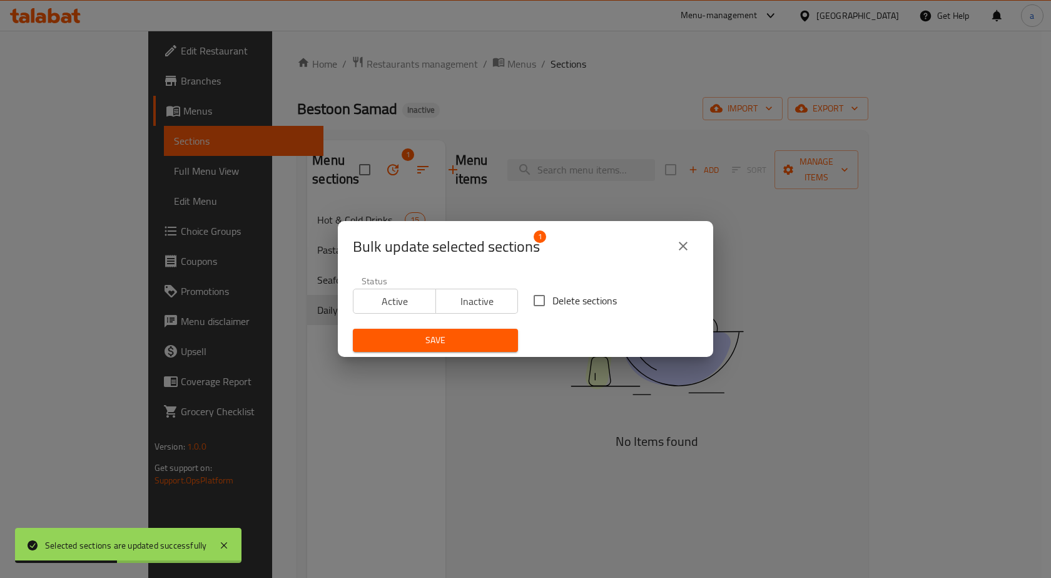
click at [561, 308] on span "Delete sections" at bounding box center [585, 300] width 64 height 15
click at [553, 309] on input "Delete sections" at bounding box center [539, 300] width 26 height 26
checkbox input "true"
click at [499, 339] on span "Save" at bounding box center [435, 340] width 145 height 16
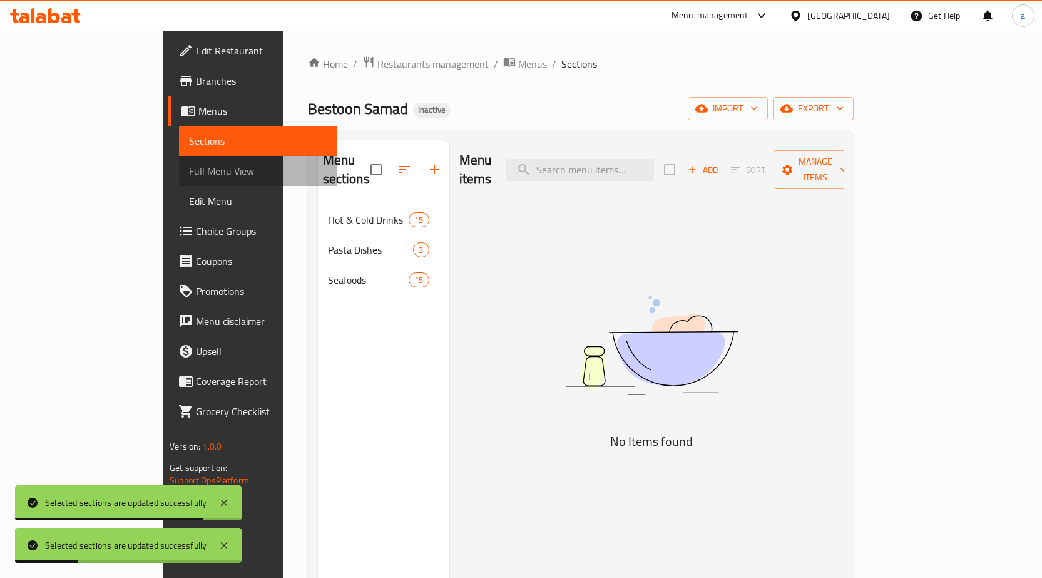
click at [189, 171] on span "Full Menu View" at bounding box center [258, 170] width 138 height 15
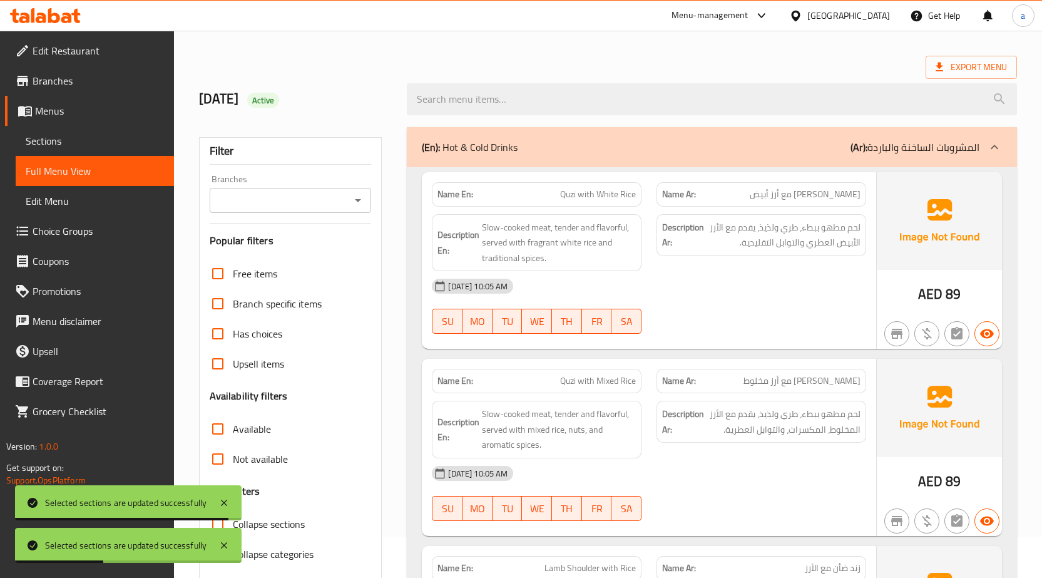
scroll to position [125, 0]
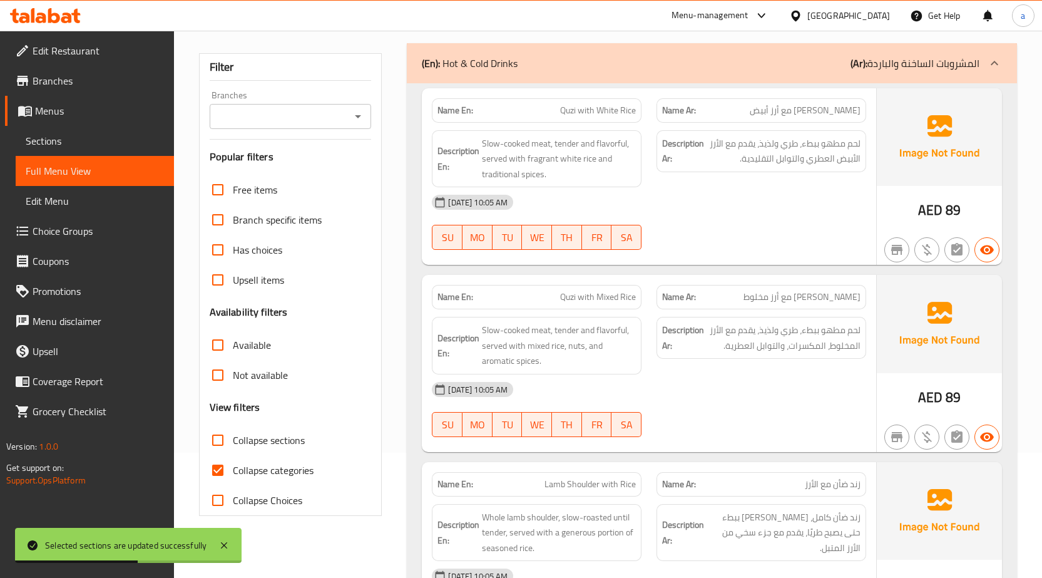
click at [252, 464] on span "Collapse categories" at bounding box center [273, 469] width 81 height 15
click at [233, 464] on input "Collapse categories" at bounding box center [218, 470] width 30 height 30
checkbox input "false"
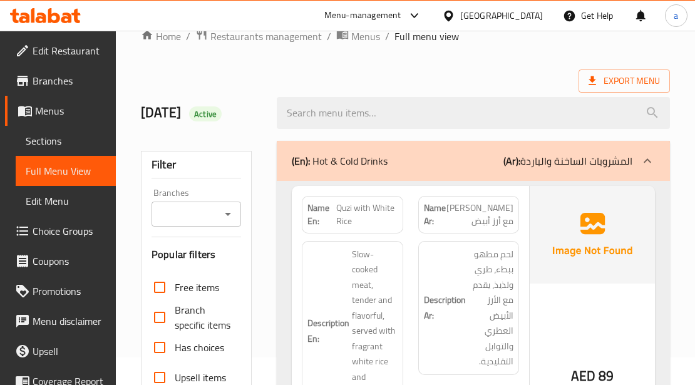
scroll to position [41, 0]
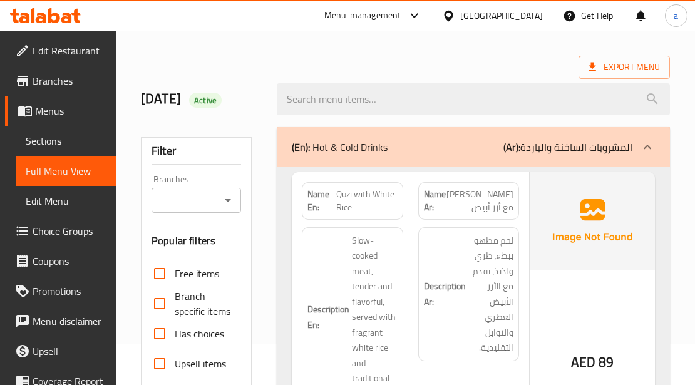
click at [63, 136] on span "Sections" at bounding box center [66, 140] width 80 height 15
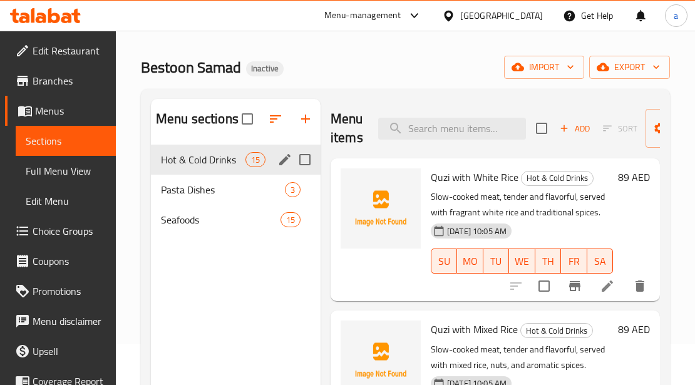
click at [307, 160] on input "Menu sections" at bounding box center [305, 159] width 26 height 26
checkbox input "true"
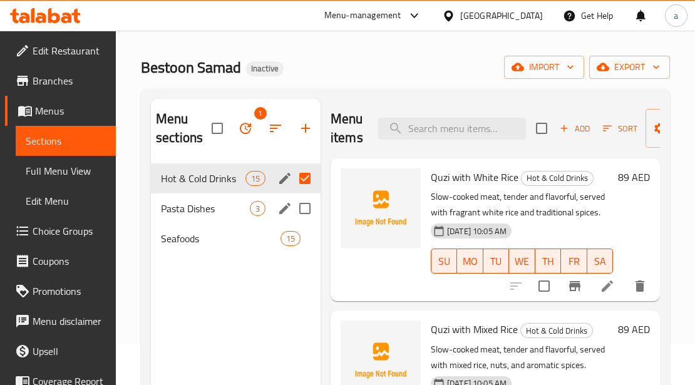
click at [303, 201] on input "Menu sections" at bounding box center [305, 208] width 26 height 26
checkbox input "true"
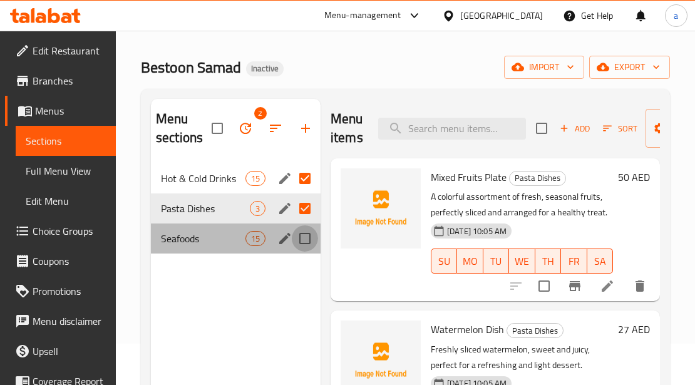
click at [306, 232] on input "Menu sections" at bounding box center [305, 238] width 26 height 26
checkbox input "true"
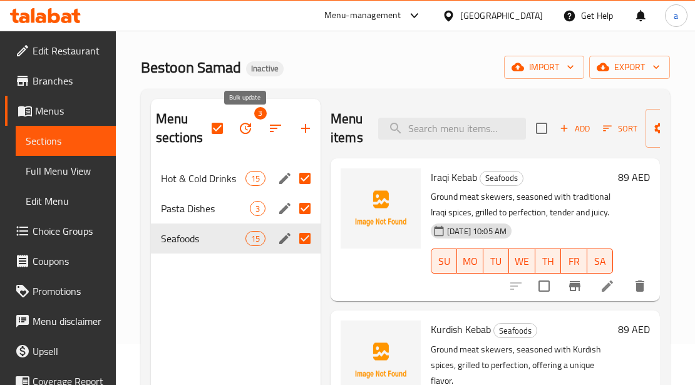
click at [239, 118] on button "button" at bounding box center [245, 128] width 30 height 30
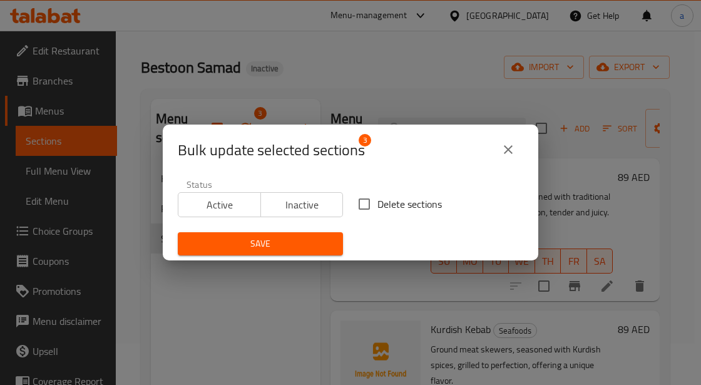
click at [372, 198] on input "Delete sections" at bounding box center [364, 204] width 26 height 26
checkbox input "true"
click at [277, 239] on span "Save" at bounding box center [260, 244] width 145 height 16
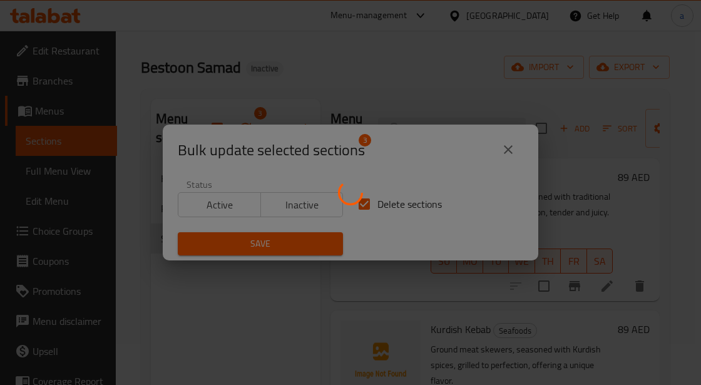
checkbox input "false"
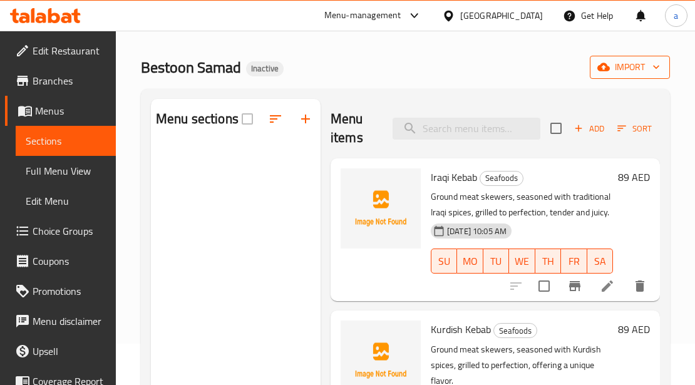
click at [646, 70] on span "import" at bounding box center [629, 67] width 60 height 16
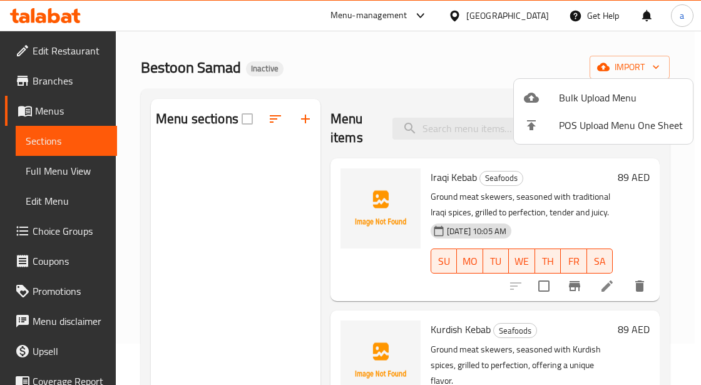
click at [620, 110] on li "Bulk Upload Menu" at bounding box center [603, 98] width 179 height 28
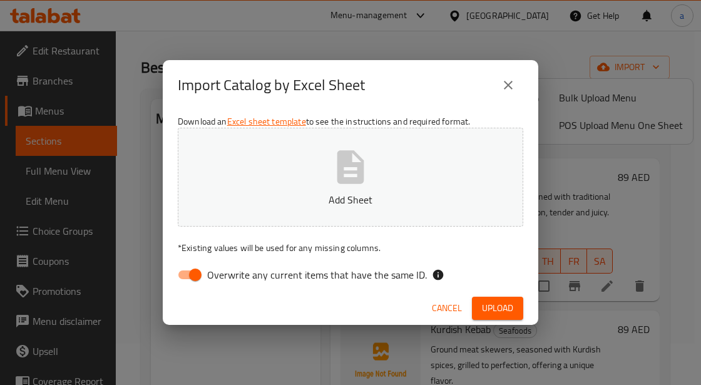
click at [297, 280] on span "Overwrite any current items that have the same ID." at bounding box center [317, 274] width 220 height 15
click at [231, 280] on input "Overwrite any current items that have the same ID." at bounding box center [195, 275] width 71 height 24
checkbox input "false"
click at [498, 313] on span "Upload" at bounding box center [497, 308] width 31 height 16
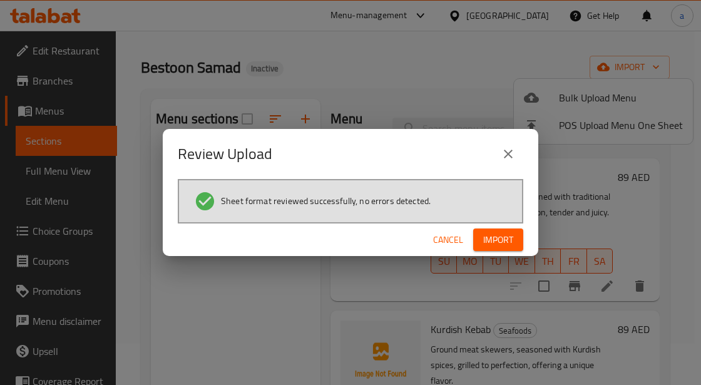
click at [495, 246] on span "Import" at bounding box center [498, 240] width 30 height 16
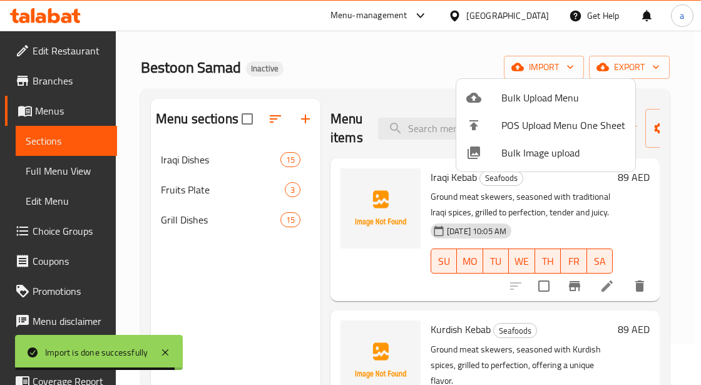
click at [230, 160] on div at bounding box center [350, 192] width 701 height 385
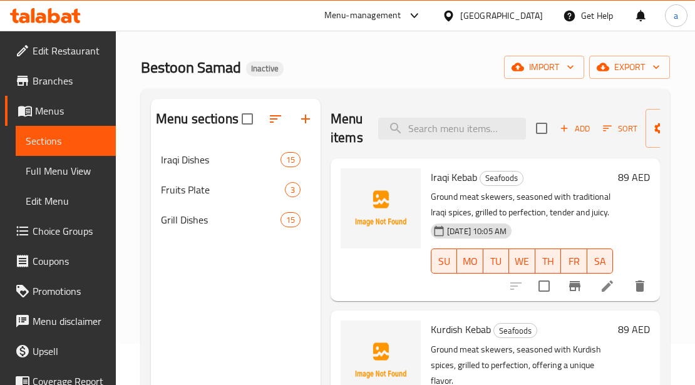
click at [245, 140] on nav "Iraqi Dishes 15 Fruits Plate 3 Grill Dishes 15" at bounding box center [236, 190] width 170 height 100
drag, startPoint x: 217, startPoint y: 172, endPoint x: 262, endPoint y: 181, distance: 46.0
click at [217, 172] on div "Iraqi Dishes 15" at bounding box center [236, 160] width 170 height 30
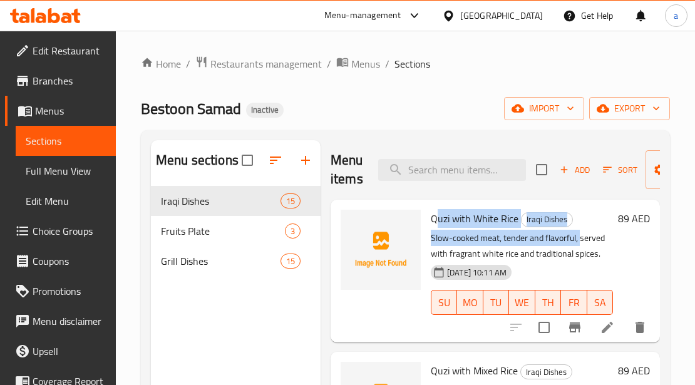
drag, startPoint x: 434, startPoint y: 224, endPoint x: 581, endPoint y: 244, distance: 147.8
click at [581, 244] on div "Quzi with White Rice Iraqi Dishes Slow-cooked meat, tender and flavorful, serve…" at bounding box center [522, 271] width 192 height 133
click at [580, 244] on p "Slow-cooked meat, tender and flavorful, served with fragrant white rice and tra…" at bounding box center [522, 245] width 182 height 31
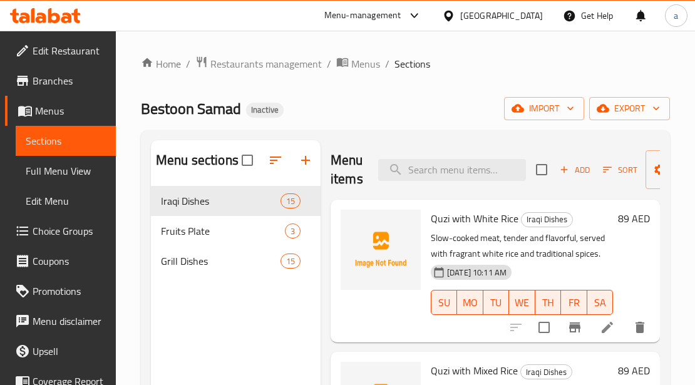
click at [464, 228] on div "Quzi with White Rice Iraqi Dishes Slow-cooked meat, tender and flavorful, serve…" at bounding box center [522, 271] width 192 height 133
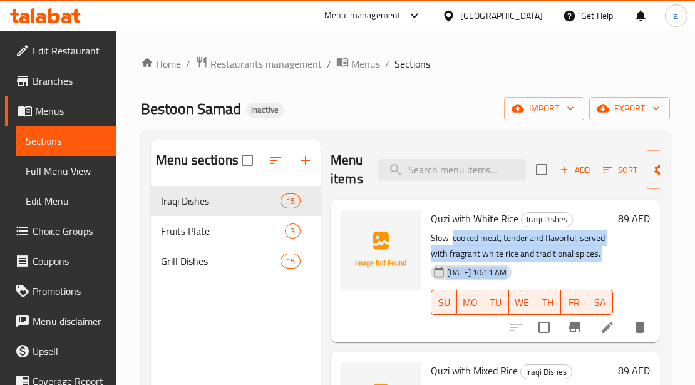
drag, startPoint x: 452, startPoint y: 235, endPoint x: 608, endPoint y: 249, distance: 156.4
click at [608, 249] on div "Quzi with White Rice Iraqi Dishes Slow-cooked meat, tender and flavorful, serve…" at bounding box center [540, 271] width 229 height 133
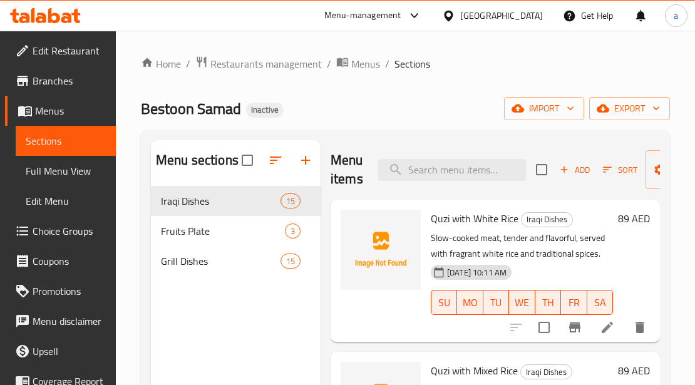
click at [429, 227] on div "Quzi with White Rice Iraqi Dishes Slow-cooked meat, tender and flavorful, serve…" at bounding box center [522, 271] width 192 height 133
drag, startPoint x: 427, startPoint y: 222, endPoint x: 518, endPoint y: 223, distance: 90.7
click at [518, 223] on div "Quzi with White Rice Iraqi Dishes Slow-cooked meat, tender and flavorful, serve…" at bounding box center [522, 271] width 192 height 133
click at [445, 238] on p "Slow-cooked meat, tender and flavorful, served with fragrant white rice and tra…" at bounding box center [522, 245] width 182 height 31
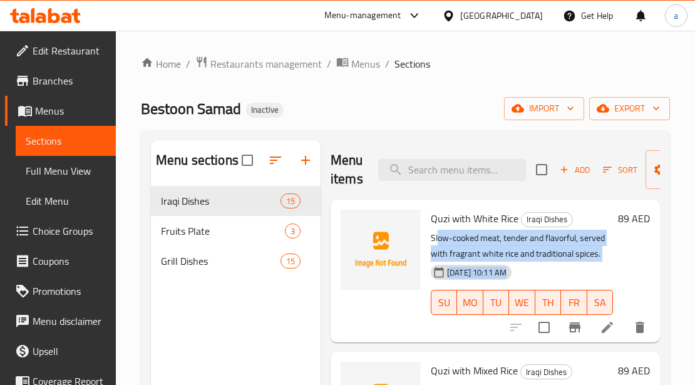
drag, startPoint x: 436, startPoint y: 239, endPoint x: 607, endPoint y: 247, distance: 171.0
click at [607, 247] on div "Quzi with White Rice Iraqi Dishes Slow-cooked meat, tender and flavorful, serve…" at bounding box center [540, 271] width 229 height 133
click at [613, 247] on div "89 AED" at bounding box center [631, 271] width 37 height 123
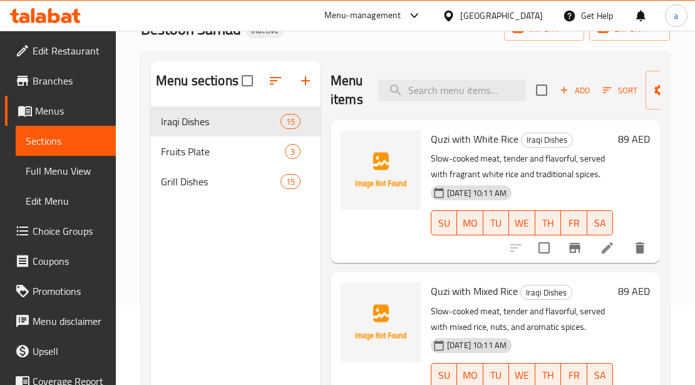
scroll to position [175, 0]
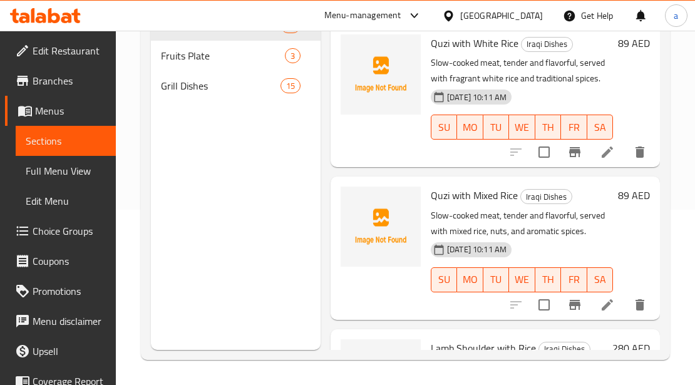
click at [63, 170] on span "Full Menu View" at bounding box center [66, 170] width 80 height 15
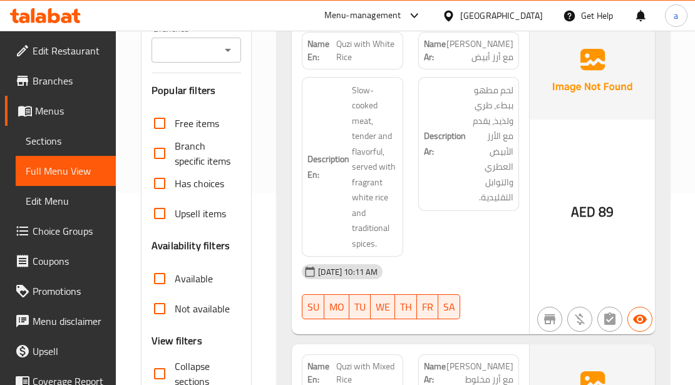
scroll to position [384, 0]
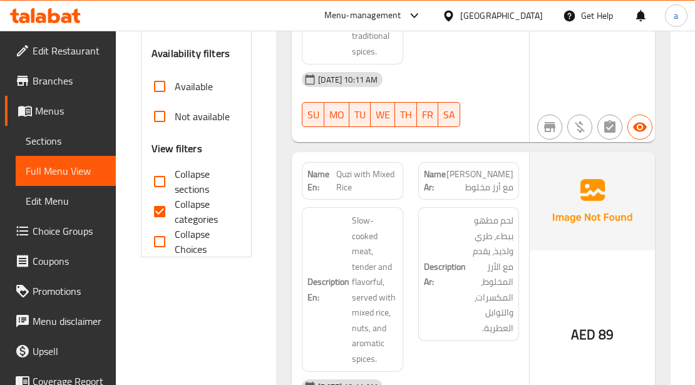
click at [186, 217] on span "Collapse categories" at bounding box center [203, 211] width 56 height 30
click at [175, 217] on input "Collapse categories" at bounding box center [160, 211] width 30 height 30
checkbox input "false"
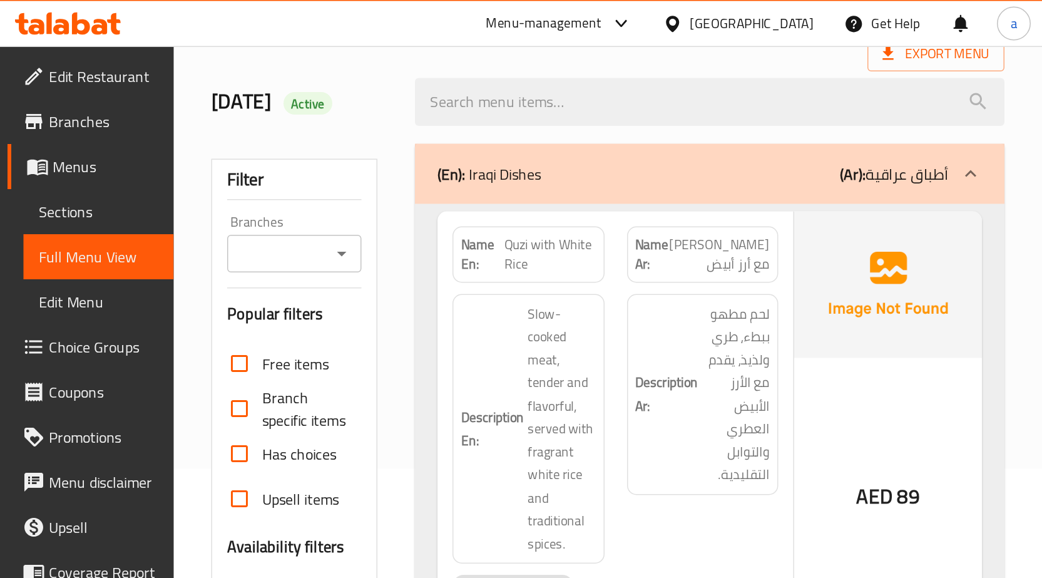
scroll to position [0, 0]
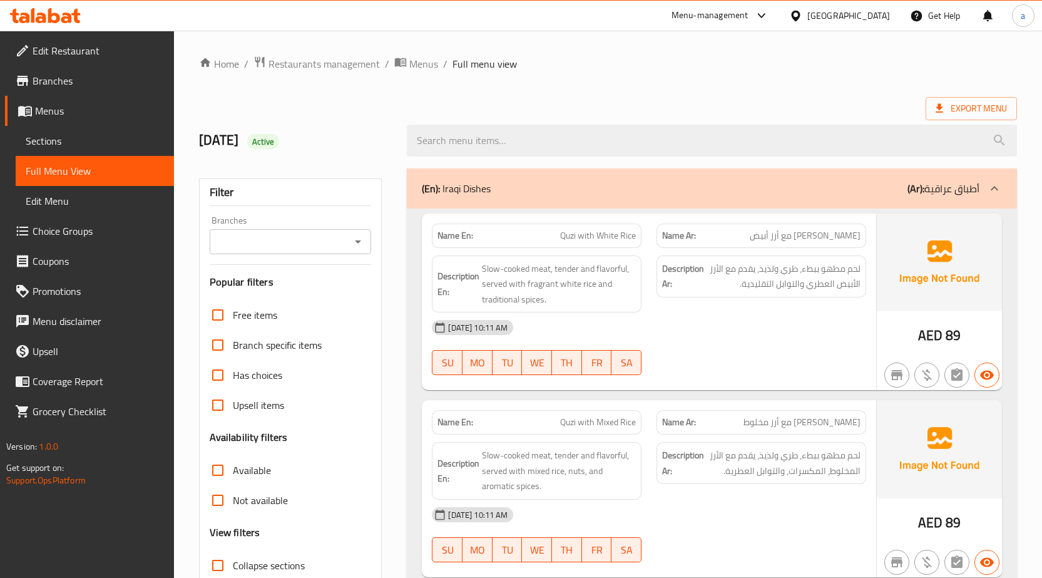
click at [973, 107] on span "Export Menu" at bounding box center [971, 109] width 71 height 16
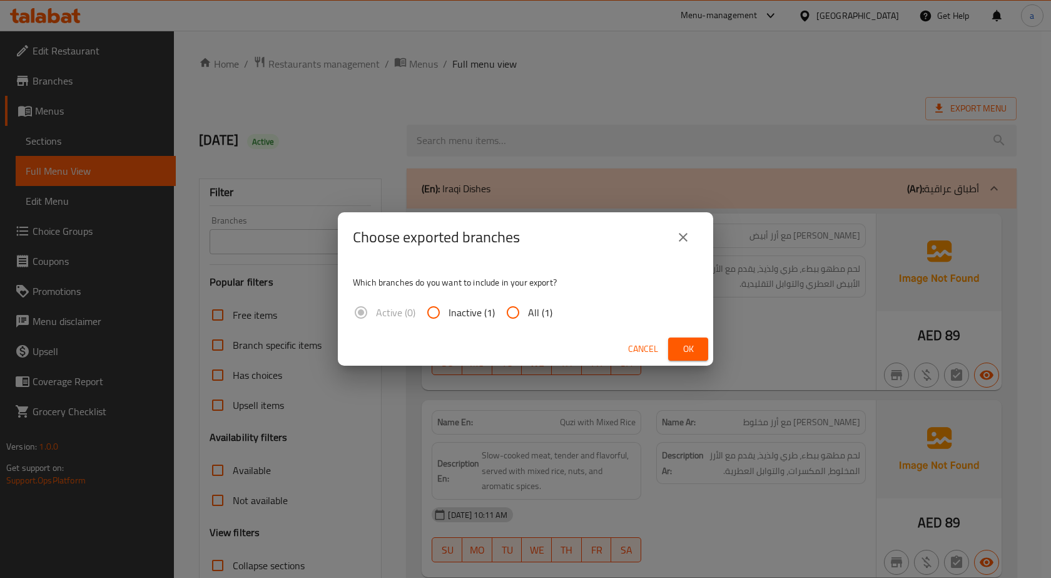
click at [531, 311] on span "All (1)" at bounding box center [540, 312] width 24 height 15
click at [528, 311] on input "All (1)" at bounding box center [513, 312] width 30 height 30
radio input "true"
click at [703, 344] on button "Ok" at bounding box center [688, 348] width 40 height 23
